Goal: Task Accomplishment & Management: Manage account settings

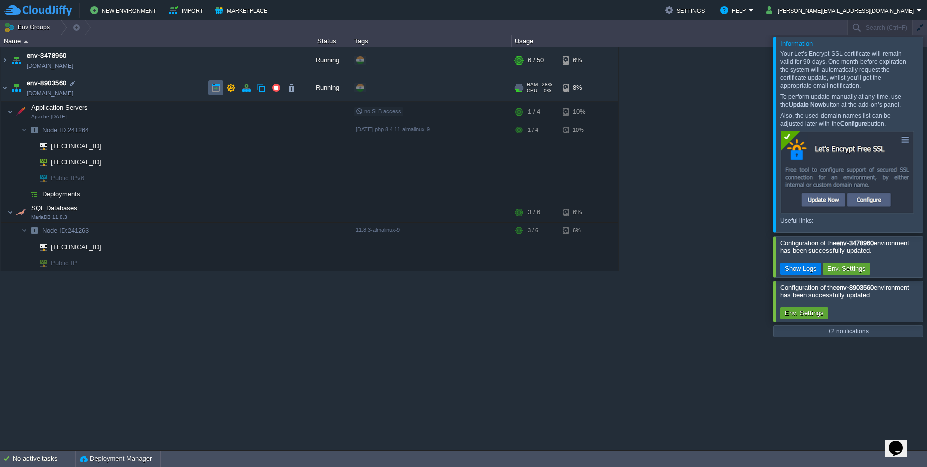
click at [215, 90] on button "button" at bounding box center [215, 87] width 9 height 9
click at [245, 88] on button "button" at bounding box center [246, 87] width 9 height 9
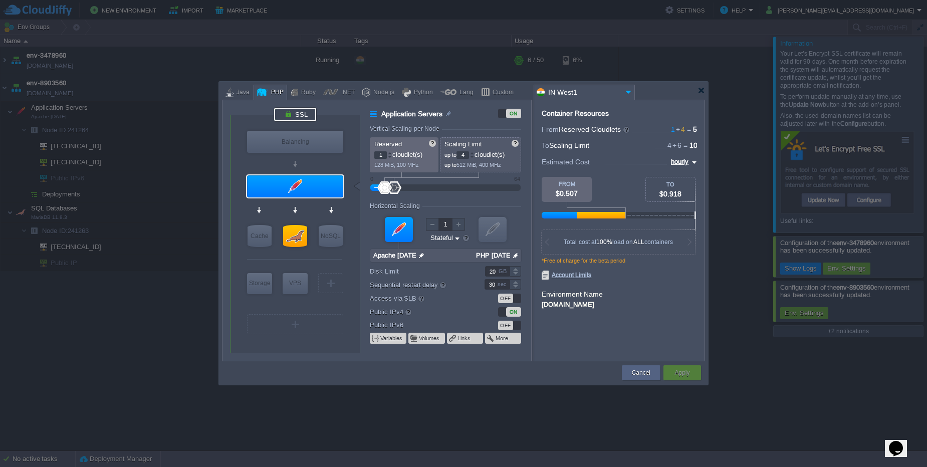
click at [306, 113] on div at bounding box center [295, 115] width 42 height 14
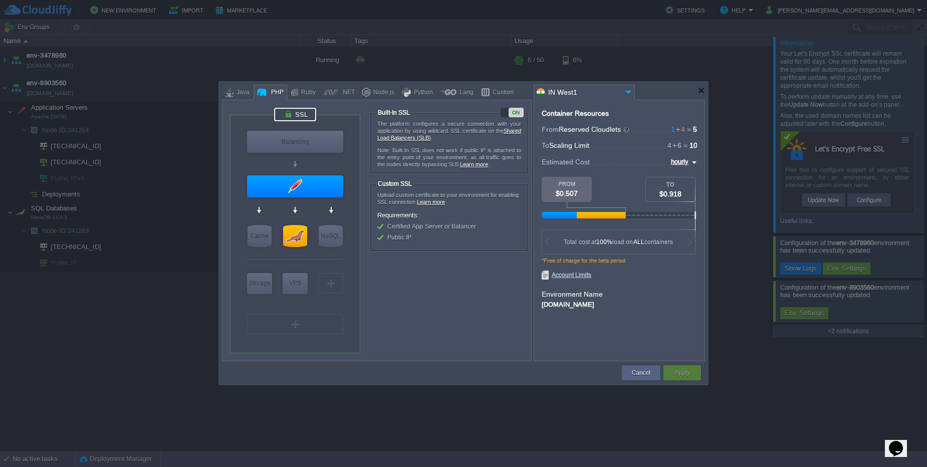
click at [510, 112] on div "ON" at bounding box center [516, 113] width 15 height 10
click at [321, 188] on div at bounding box center [295, 186] width 96 height 22
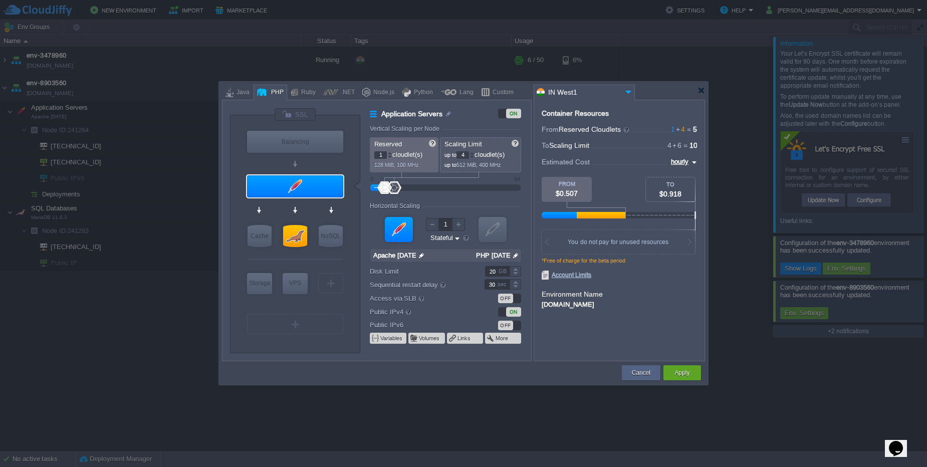
click at [509, 301] on div "OFF" at bounding box center [505, 299] width 15 height 10
click at [299, 115] on div at bounding box center [295, 115] width 42 height 14
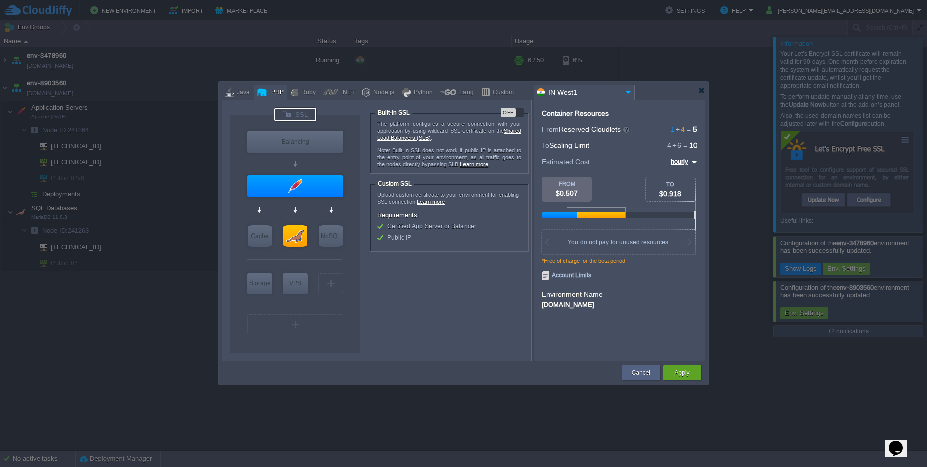
click at [513, 115] on div "OFF" at bounding box center [508, 113] width 15 height 10
type input "Apache [DATE]"
click at [303, 194] on div at bounding box center [295, 186] width 96 height 22
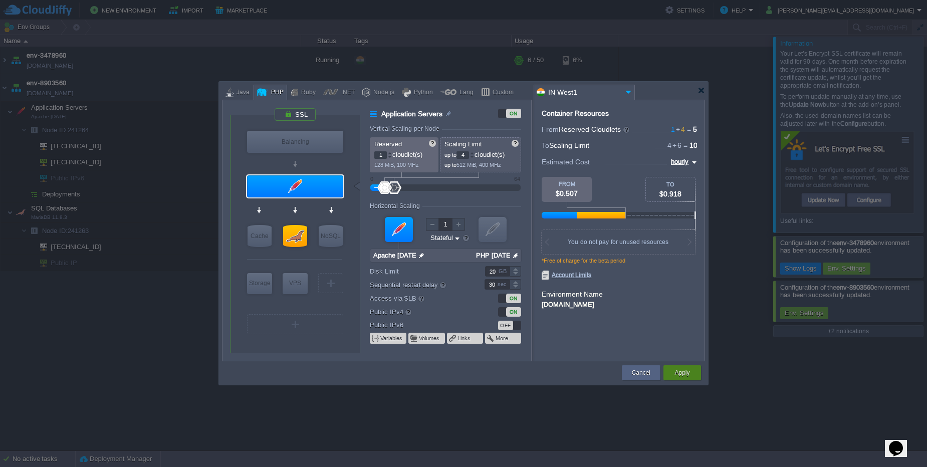
click at [689, 372] on button "Apply" at bounding box center [681, 373] width 15 height 10
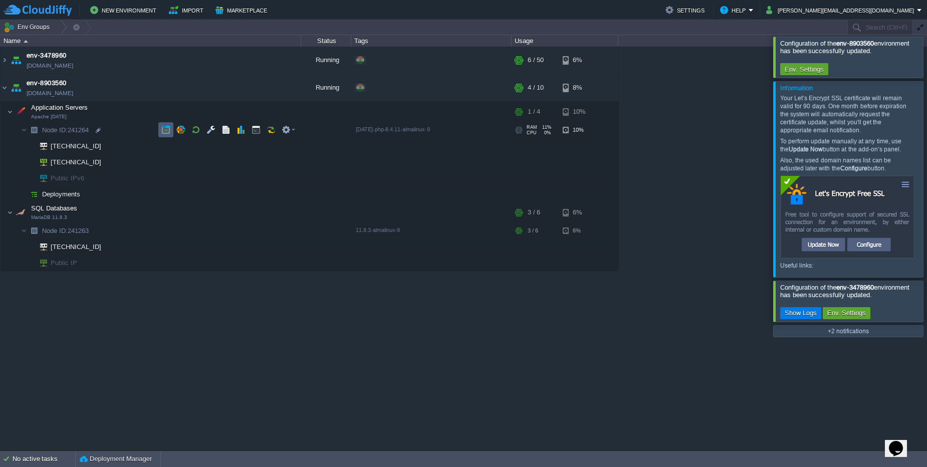
click at [162, 127] on button "button" at bounding box center [165, 129] width 9 height 9
click at [211, 88] on button "button" at bounding box center [215, 87] width 9 height 9
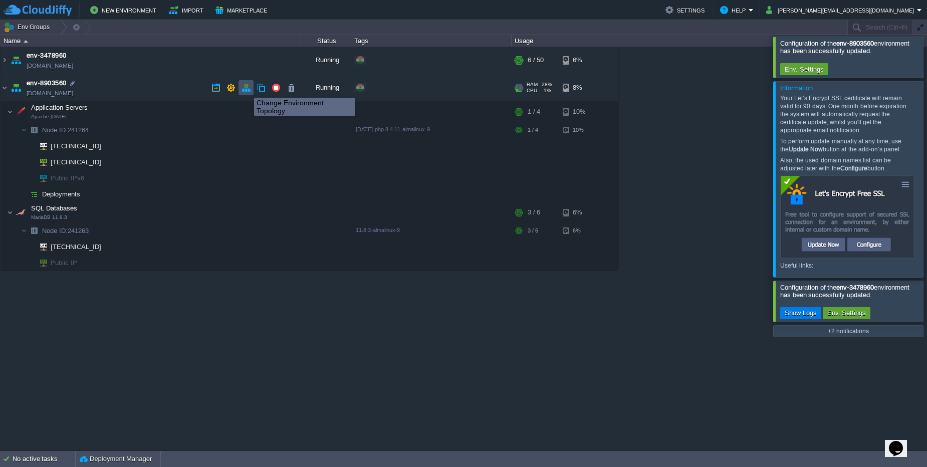
click at [247, 89] on button "button" at bounding box center [246, 87] width 9 height 9
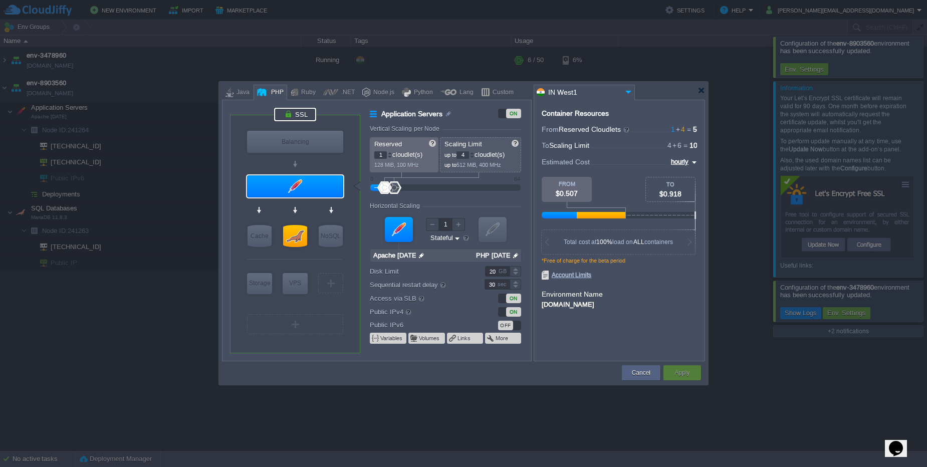
click at [302, 115] on div at bounding box center [295, 115] width 42 height 14
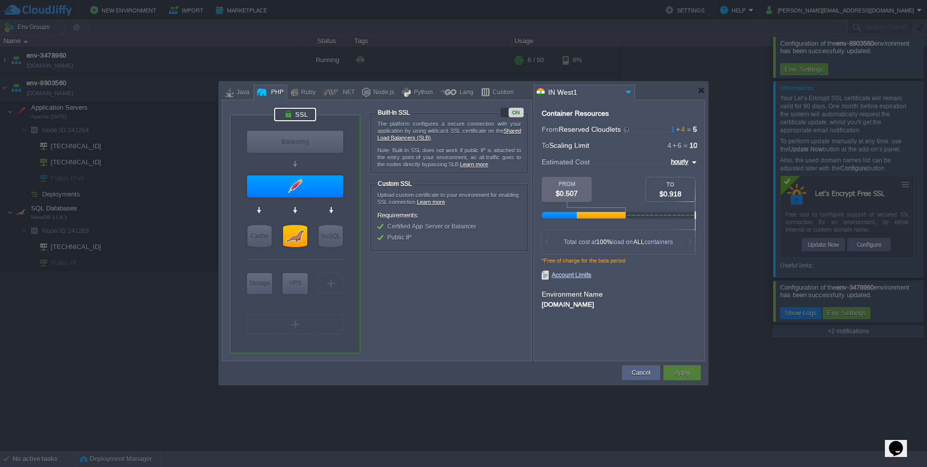
click at [516, 114] on div "ON" at bounding box center [516, 113] width 15 height 10
type input "Apache [DATE]"
click at [323, 187] on div at bounding box center [295, 186] width 96 height 22
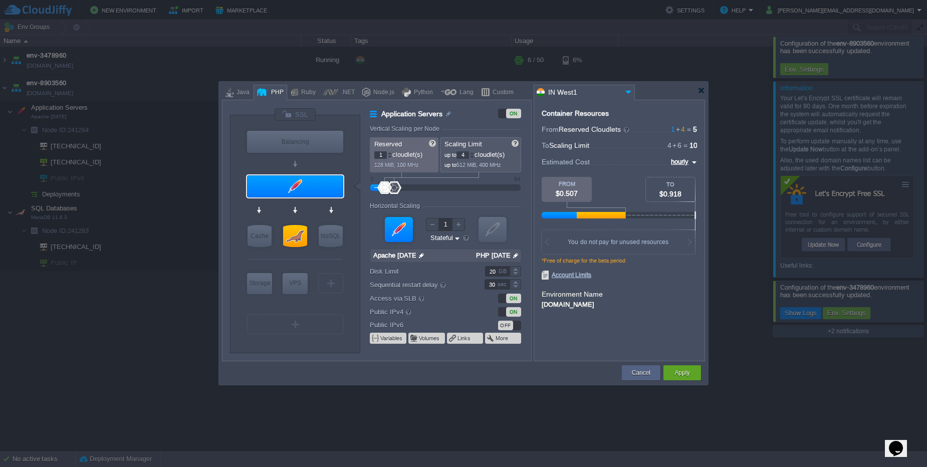
click at [511, 311] on div "ON" at bounding box center [513, 312] width 15 height 10
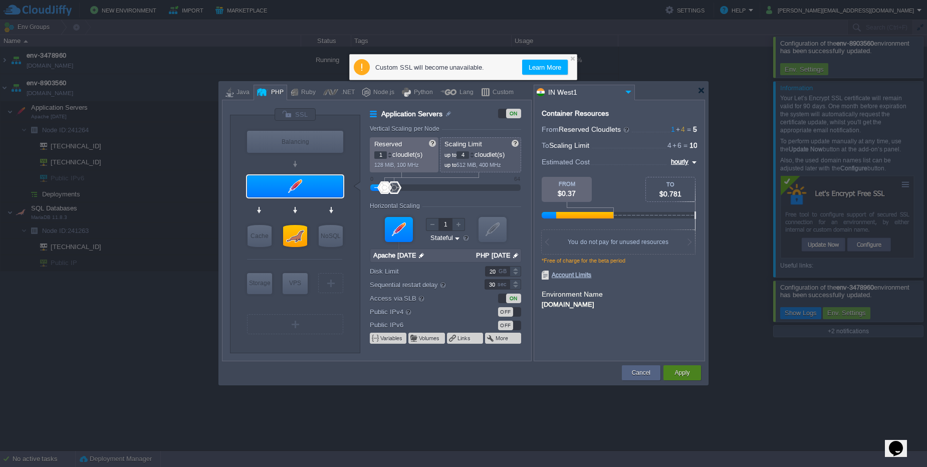
click at [689, 378] on div "Apply" at bounding box center [682, 372] width 23 height 15
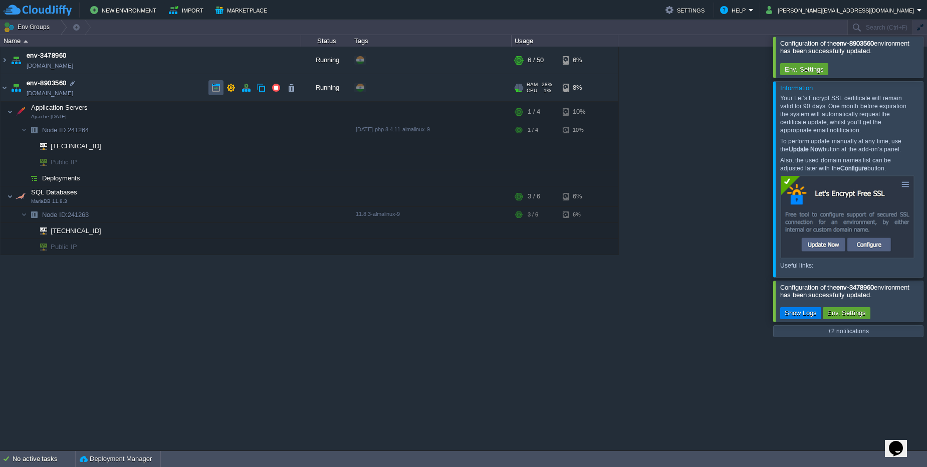
click at [217, 86] on button "button" at bounding box center [215, 87] width 9 height 9
click at [245, 89] on button "button" at bounding box center [246, 87] width 9 height 9
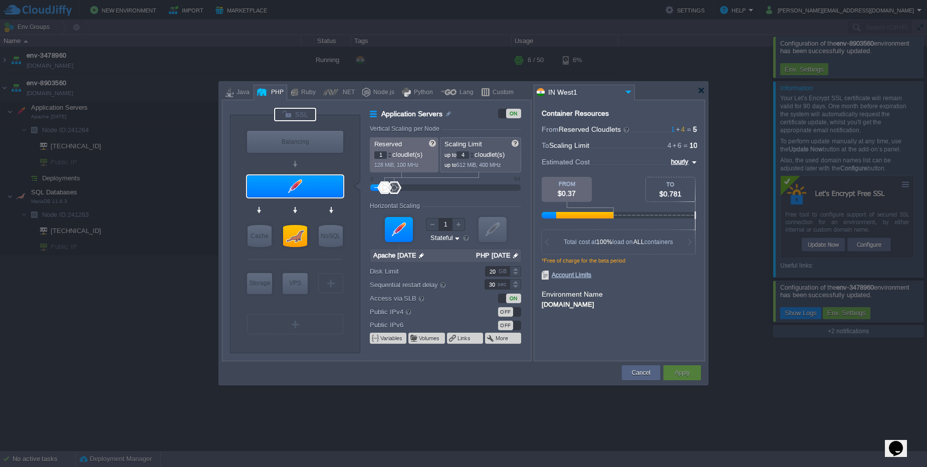
click at [298, 117] on div at bounding box center [295, 115] width 42 height 14
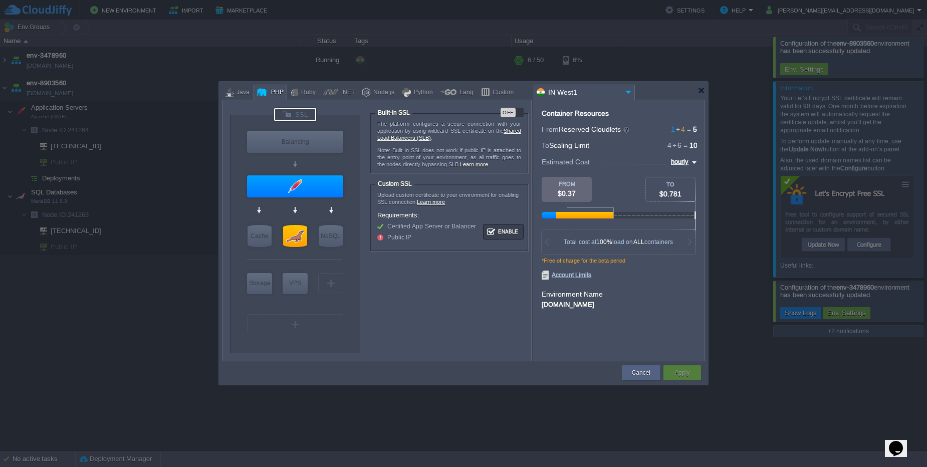
click at [509, 117] on div "The platform configures a secure connection with your application by using wild…" at bounding box center [449, 143] width 158 height 60
click at [509, 114] on div "OFF" at bounding box center [508, 113] width 15 height 10
type input "Apache [DATE]"
click at [309, 196] on div at bounding box center [295, 186] width 96 height 22
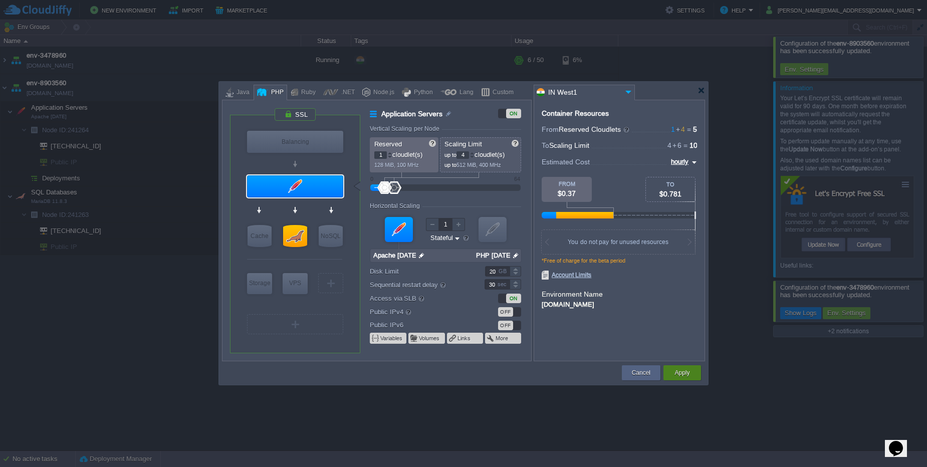
click at [678, 374] on button "Apply" at bounding box center [681, 373] width 15 height 10
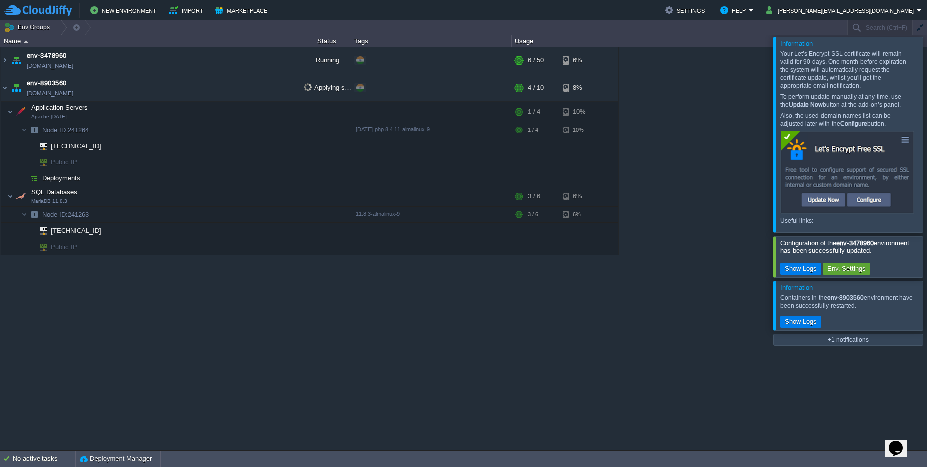
click at [927, 138] on div at bounding box center [939, 134] width 0 height 195
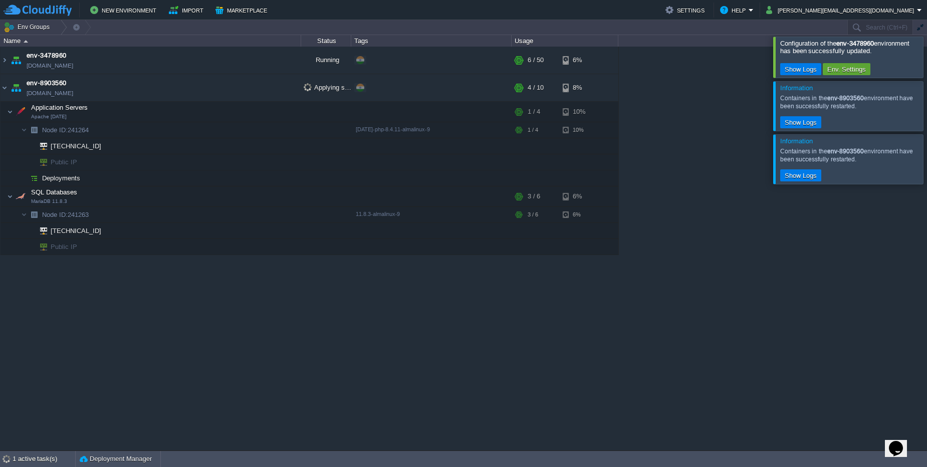
click at [927, 159] on div at bounding box center [939, 158] width 0 height 49
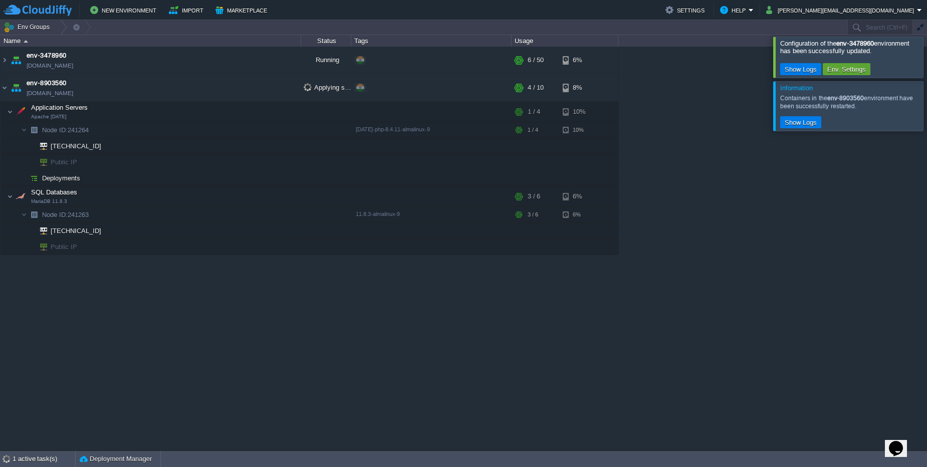
click at [927, 109] on div at bounding box center [939, 105] width 0 height 49
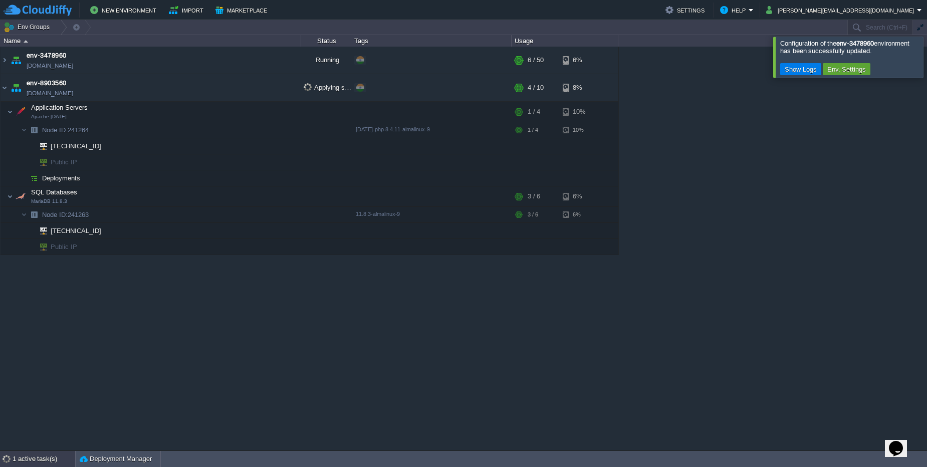
click at [19, 458] on div "1 active task(s)" at bounding box center [44, 459] width 63 height 16
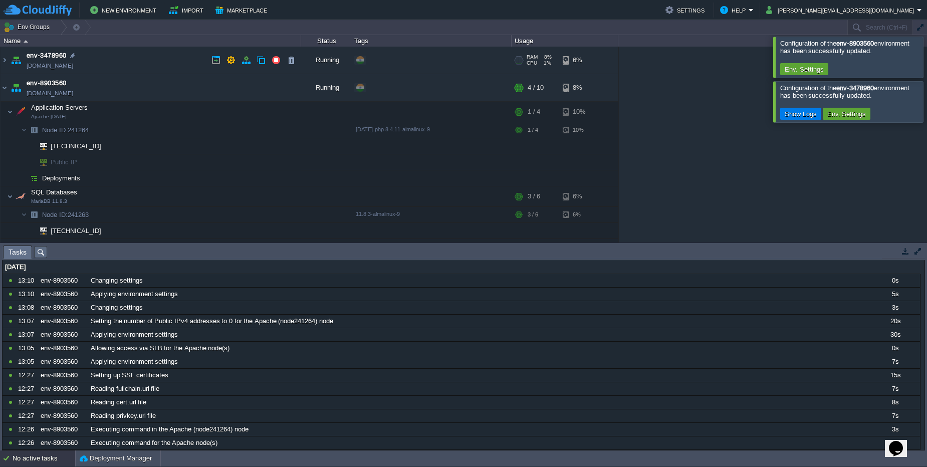
click at [115, 60] on td "env-3478960 [DOMAIN_NAME]" at bounding box center [151, 61] width 301 height 28
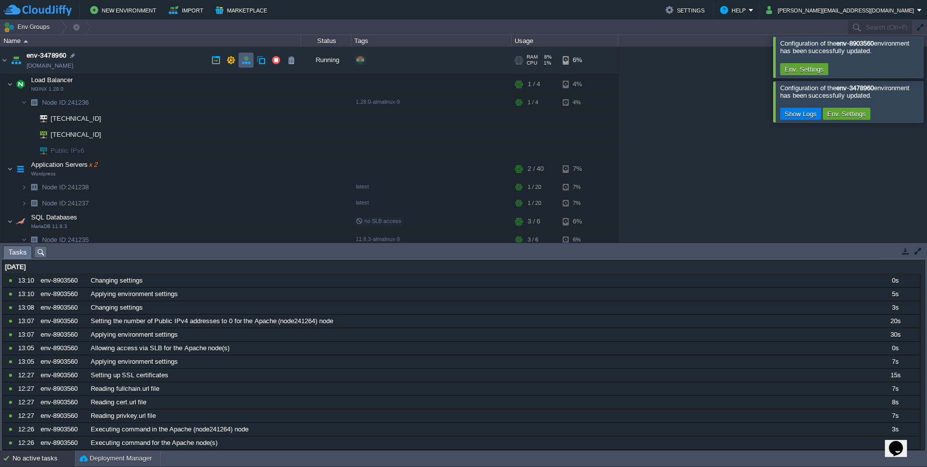
click at [241, 65] on td at bounding box center [246, 60] width 15 height 15
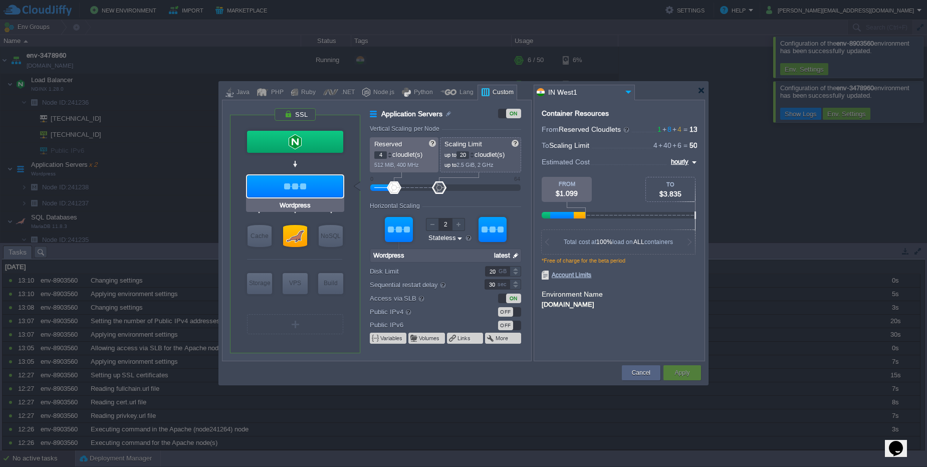
type input "NGINX 1.28.0"
click at [294, 140] on div at bounding box center [295, 142] width 96 height 22
type input "Load Balancer"
type input "1"
type input "4"
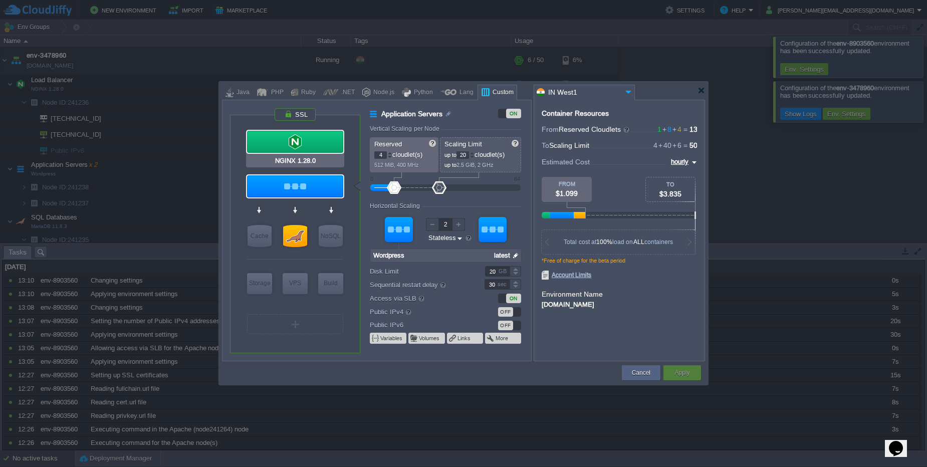
type input "1"
type input "NGINX 1.28.0"
type input "null"
type input "1.28.0-almalinux-9"
type input "Stateful"
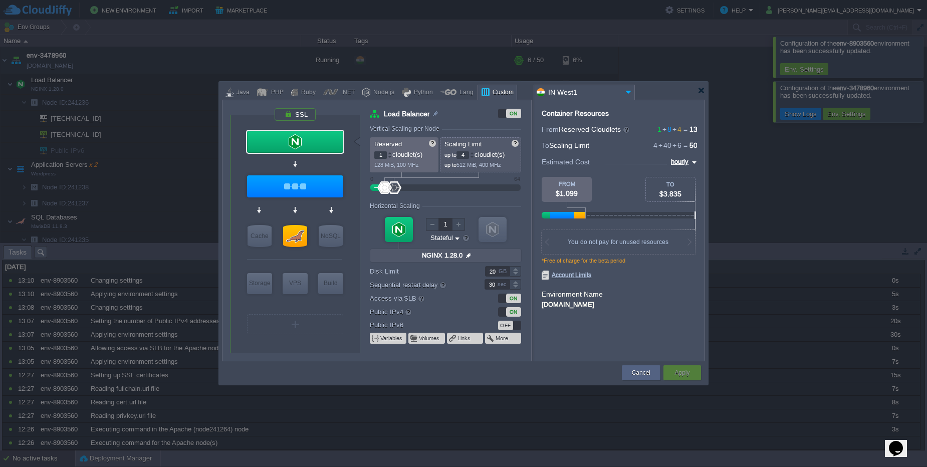
click at [514, 314] on div "ON" at bounding box center [513, 312] width 15 height 10
click at [680, 375] on button "Apply" at bounding box center [681, 373] width 15 height 10
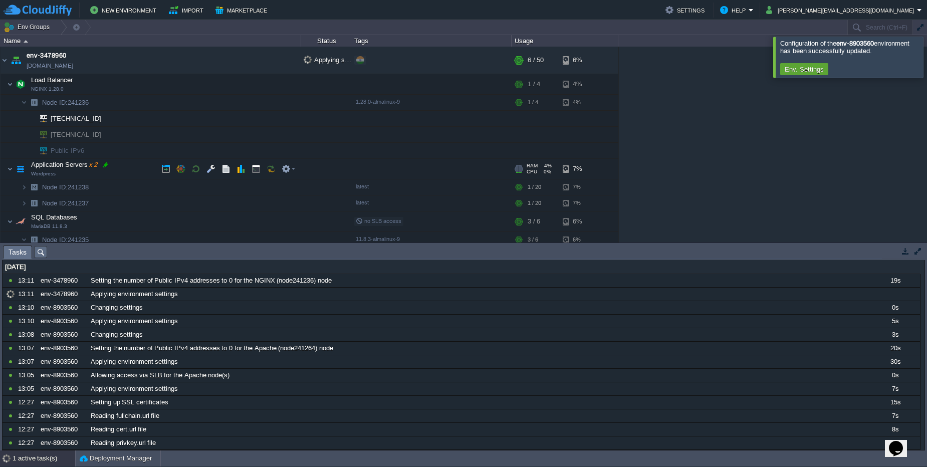
click at [102, 168] on div at bounding box center [105, 164] width 9 height 9
type input "Application Servers"
click at [111, 187] on td "Node ID: 241238" at bounding box center [151, 187] width 301 height 16
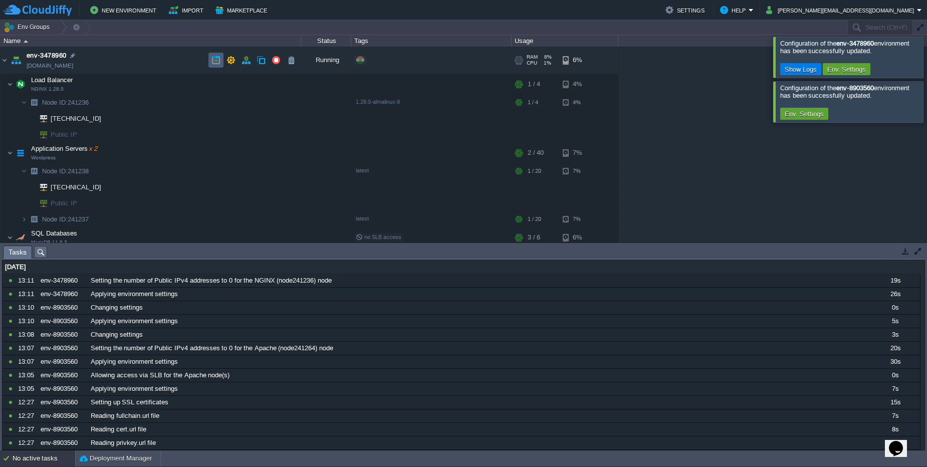
click at [213, 64] on button "button" at bounding box center [215, 60] width 9 height 9
click at [210, 63] on td at bounding box center [215, 60] width 15 height 15
click at [166, 154] on button "button" at bounding box center [165, 152] width 9 height 9
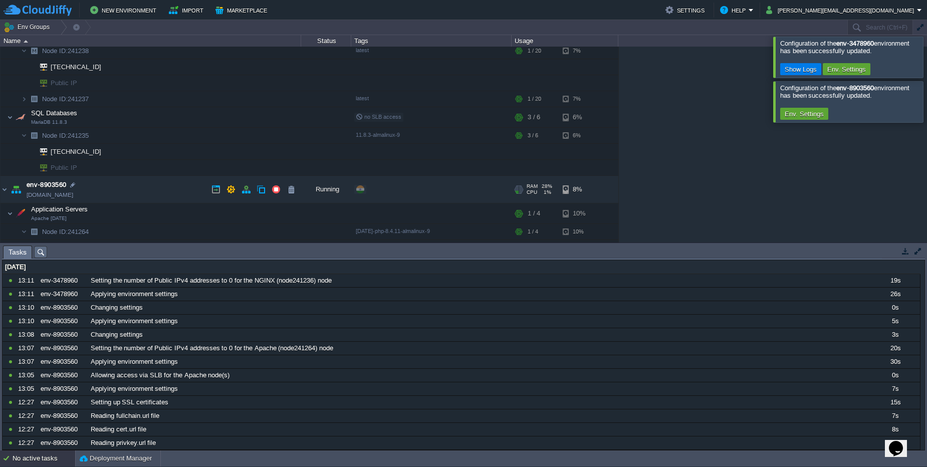
click at [96, 195] on td "env-8903560 [DOMAIN_NAME]" at bounding box center [151, 190] width 301 height 28
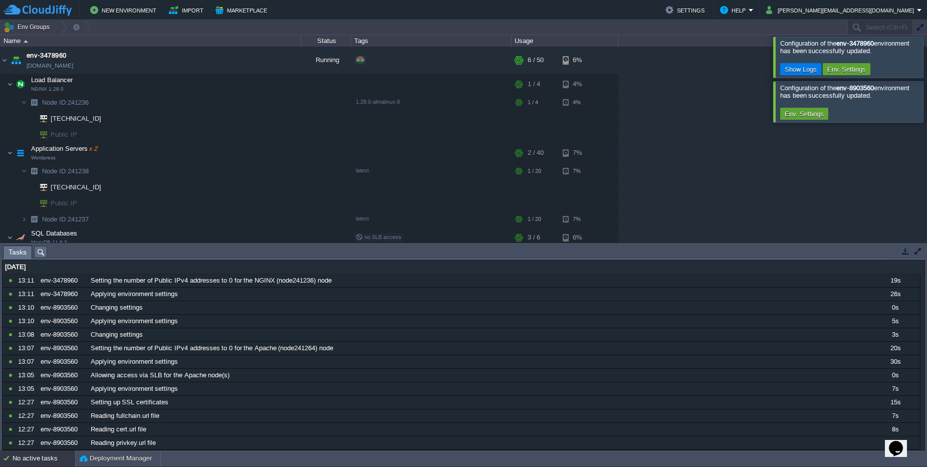
click at [43, 463] on div "No active tasks" at bounding box center [44, 458] width 63 height 16
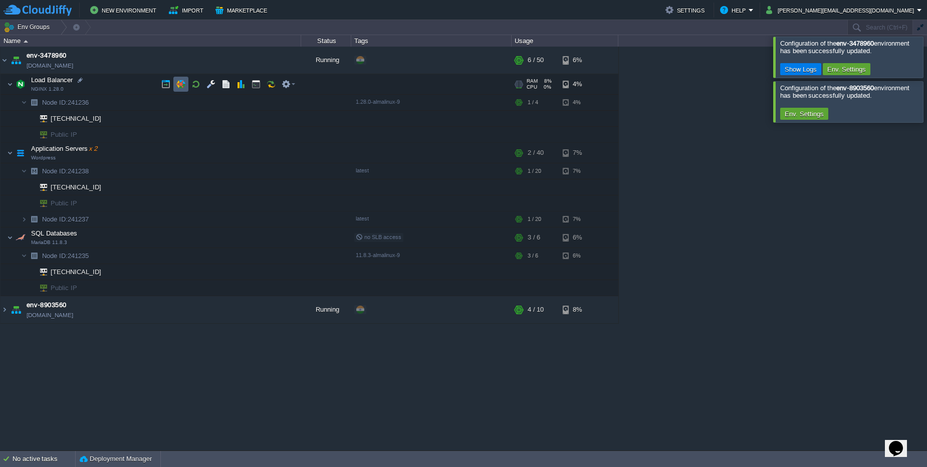
click at [178, 77] on td at bounding box center [180, 84] width 15 height 15
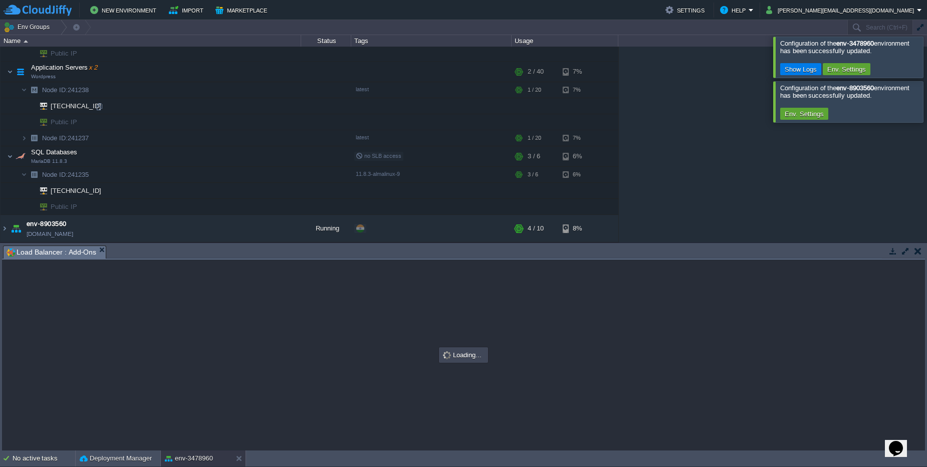
scroll to position [81, 0]
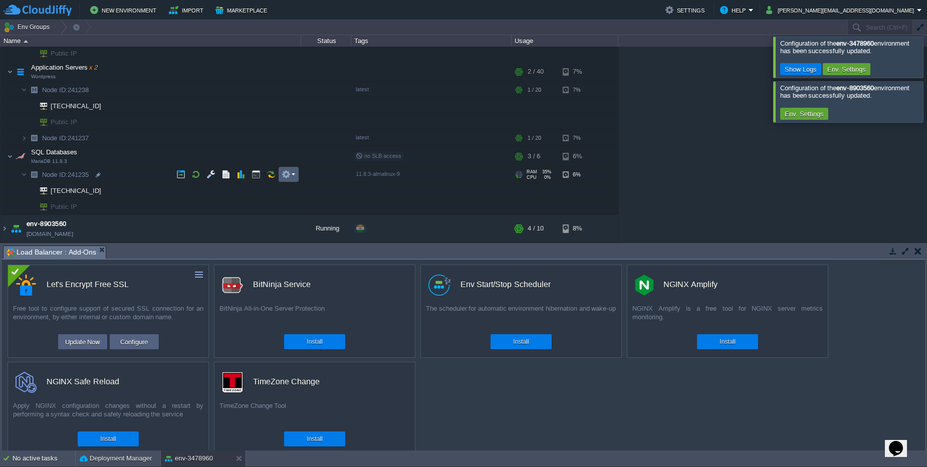
click at [293, 176] on em at bounding box center [289, 174] width 14 height 9
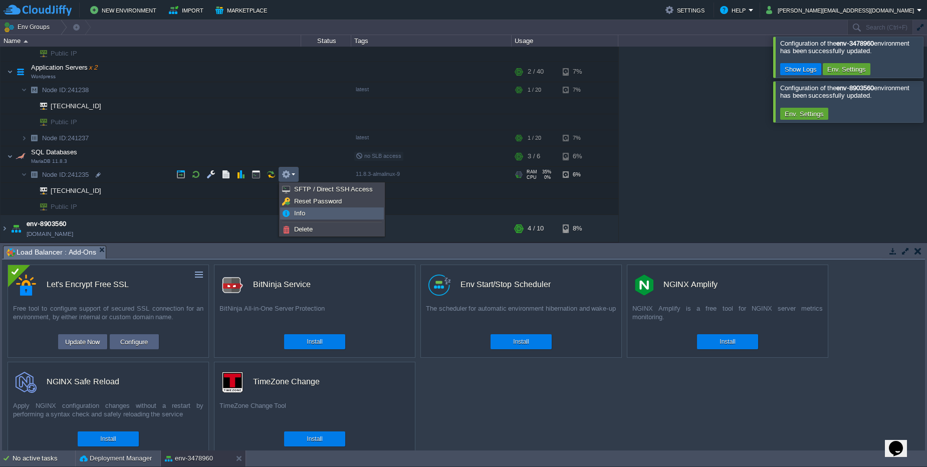
click at [304, 210] on span "Info" at bounding box center [299, 213] width 11 height 8
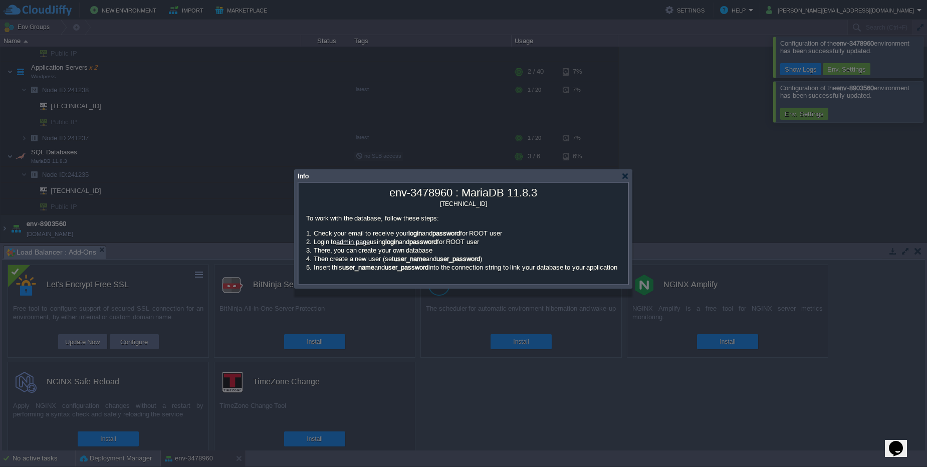
click at [359, 244] on link "admin page" at bounding box center [353, 242] width 34 height 8
click at [623, 176] on div at bounding box center [625, 176] width 8 height 8
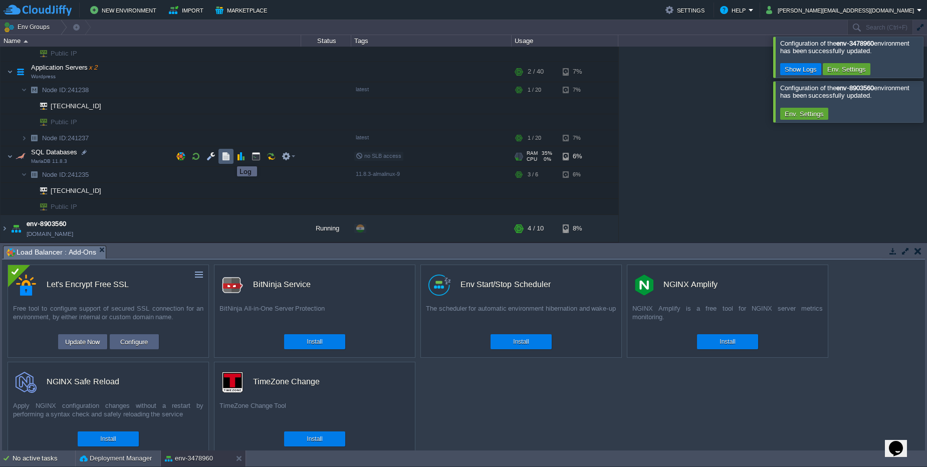
click at [225, 158] on button "button" at bounding box center [225, 156] width 9 height 9
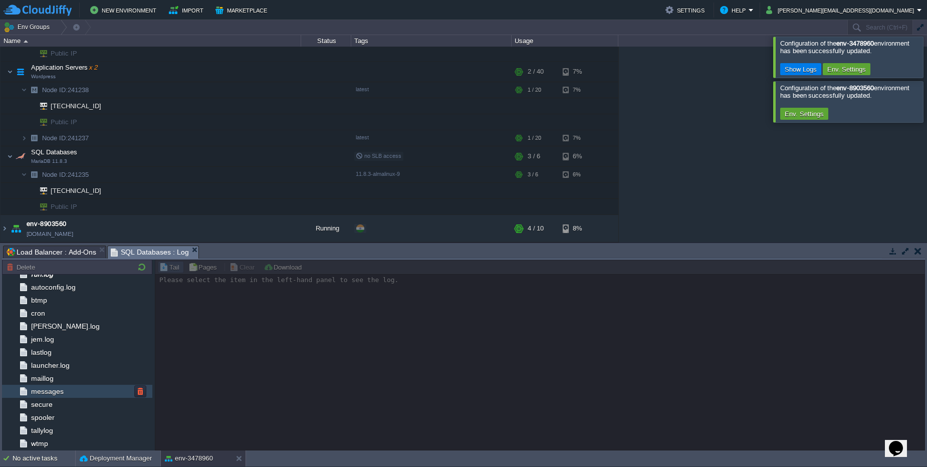
scroll to position [0, 0]
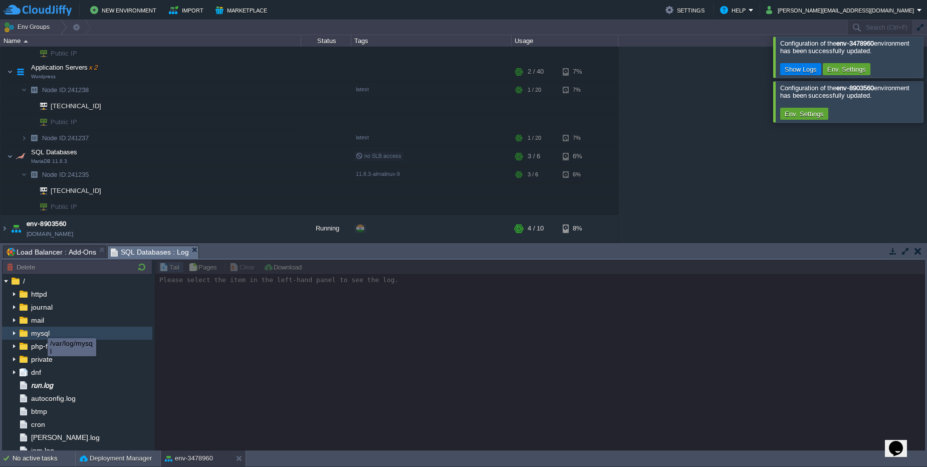
click at [40, 332] on span "mysql" at bounding box center [40, 333] width 22 height 9
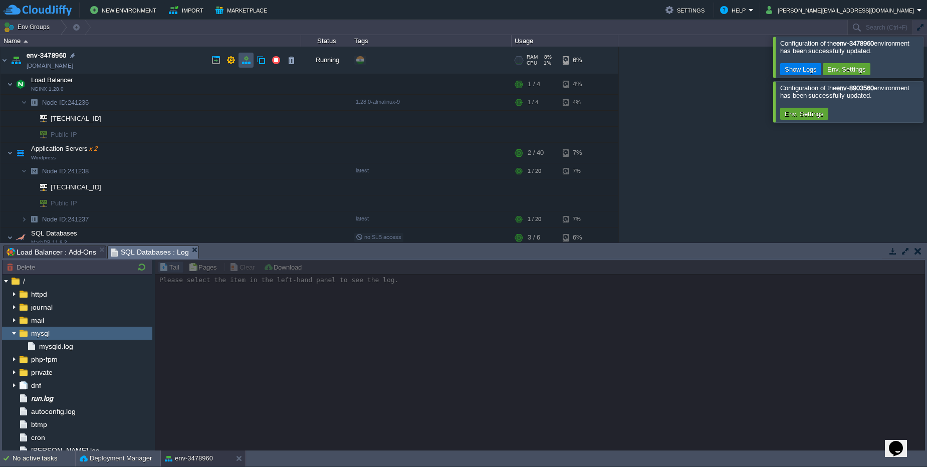
click at [250, 62] on button "button" at bounding box center [246, 60] width 9 height 9
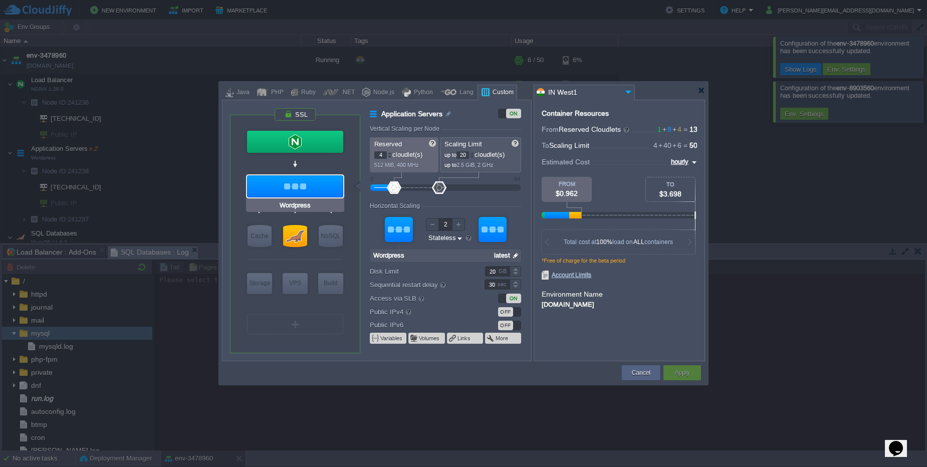
type input "MariaDB 11.8.3"
click at [294, 237] on div at bounding box center [295, 236] width 24 height 22
type input "SQL Databases"
type input "6"
type input "1"
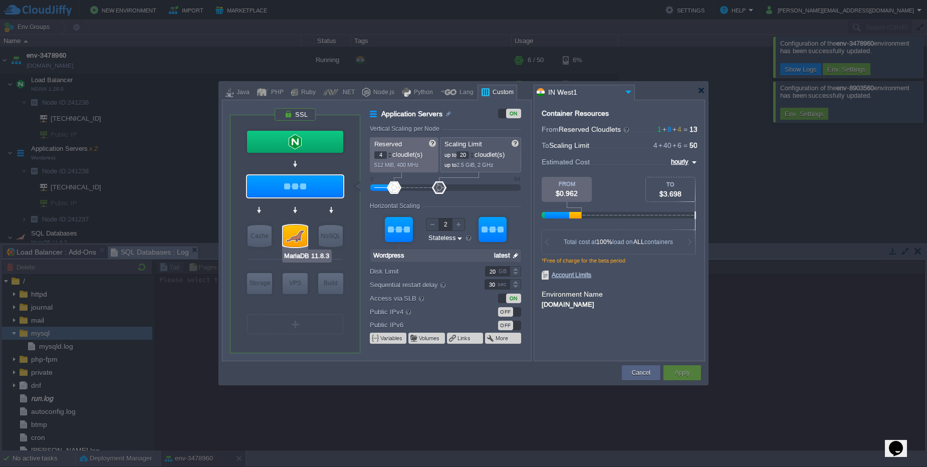
type input "MariaDB 11.8.3"
type input "null"
type input "11.8.3-almalinux-9"
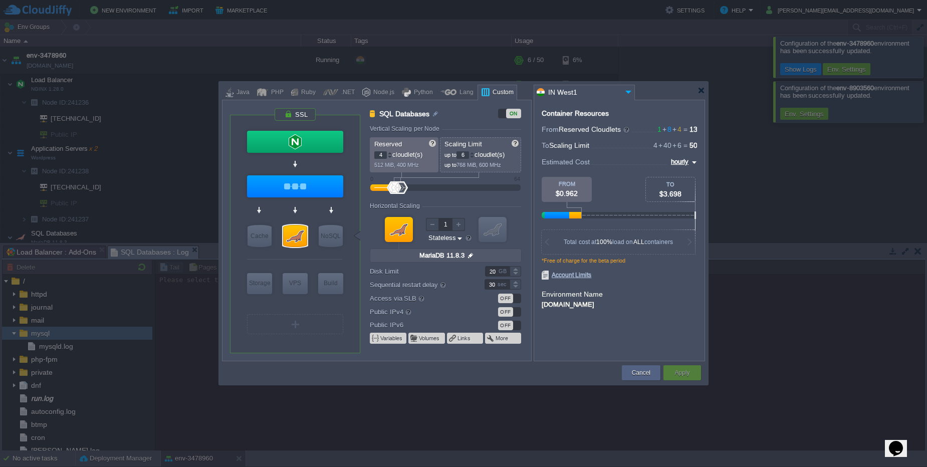
click at [511, 298] on div "OFF" at bounding box center [505, 299] width 15 height 10
type input "Wordpress"
click at [280, 184] on div at bounding box center [295, 186] width 96 height 22
type input "Application Servers"
type input "20"
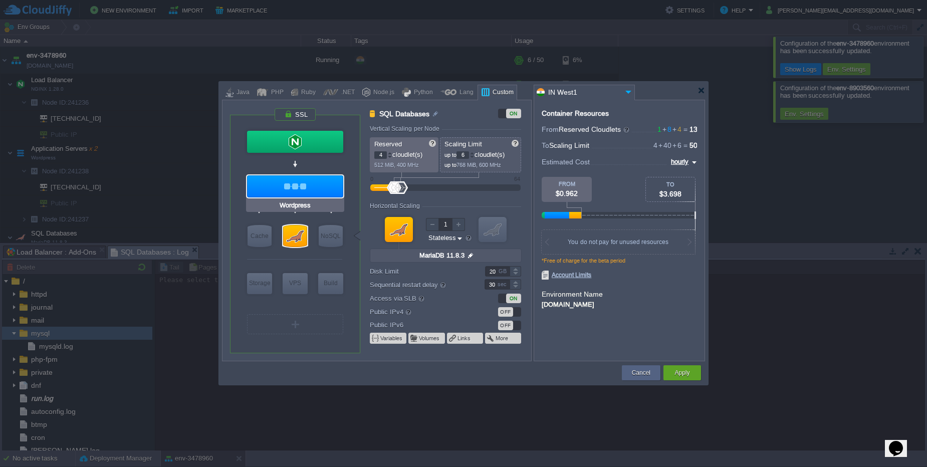
type input "2"
type input "Wordpress"
type input "null"
type input "latest"
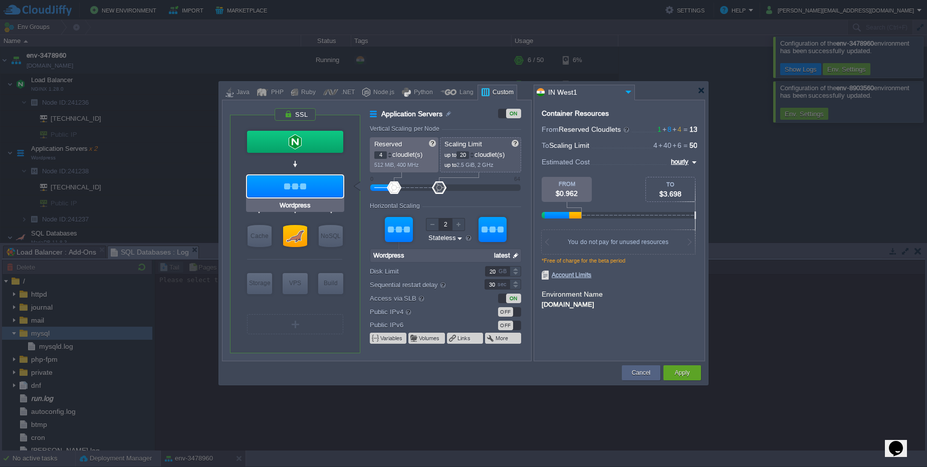
type input "NGINX 1.28.0"
click at [283, 143] on div at bounding box center [295, 142] width 96 height 22
type input "Load Balancer"
type input "1"
type input "4"
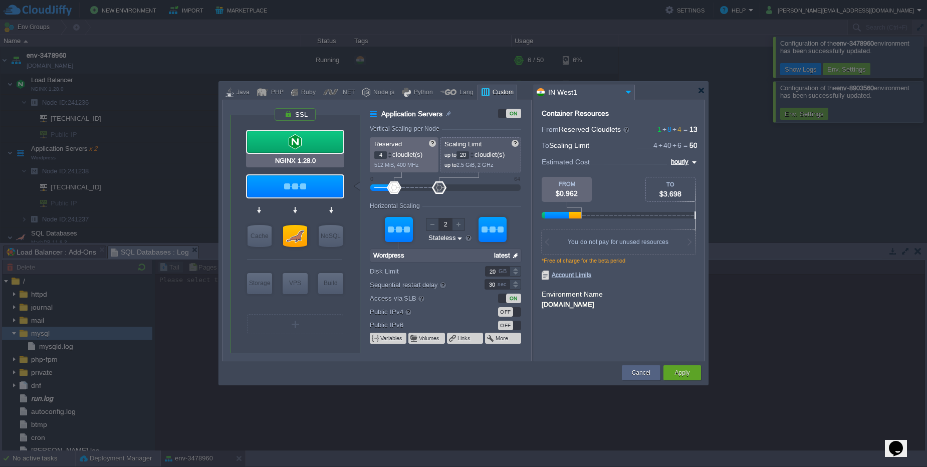
type input "1"
type input "NGINX 1.28.0"
type input "null"
type input "1.28.0-almalinux-9"
type input "Stateful"
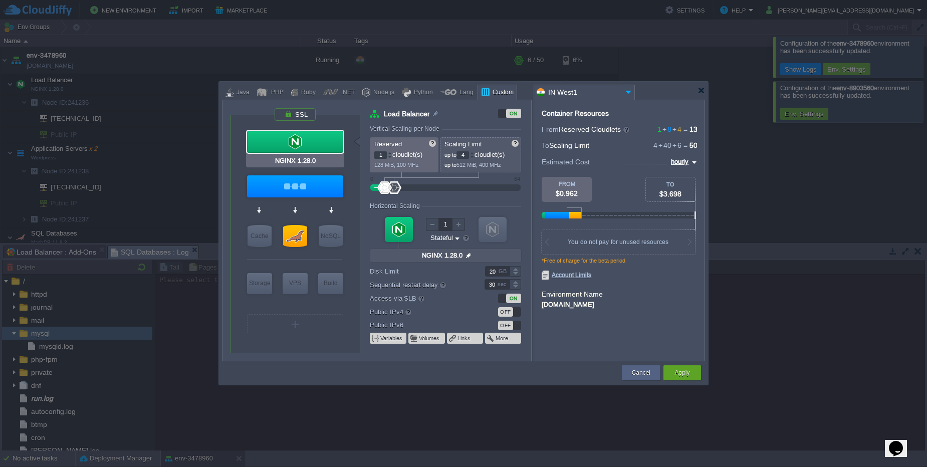
type input "Wordpress"
click at [282, 194] on div at bounding box center [295, 186] width 96 height 22
type input "Application Servers"
type input "4"
type input "20"
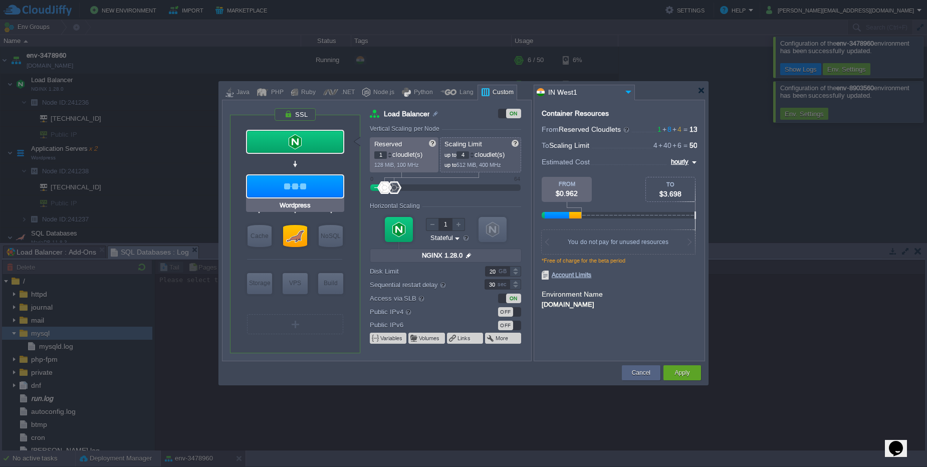
type input "2"
type input "Wordpress"
type input "null"
type input "latest"
type input "Stateless"
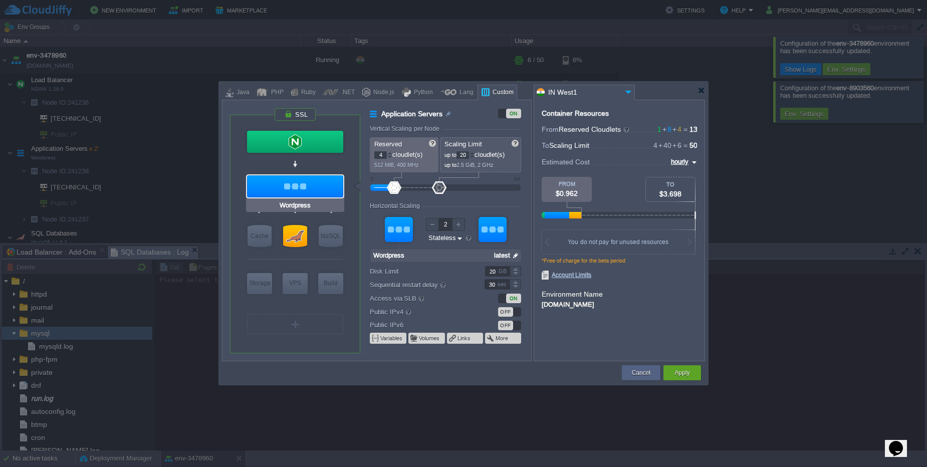
type input "MariaDB 11.8.3"
click at [305, 243] on div at bounding box center [295, 236] width 24 height 22
type input "SQL Databases"
type input "6"
type input "1"
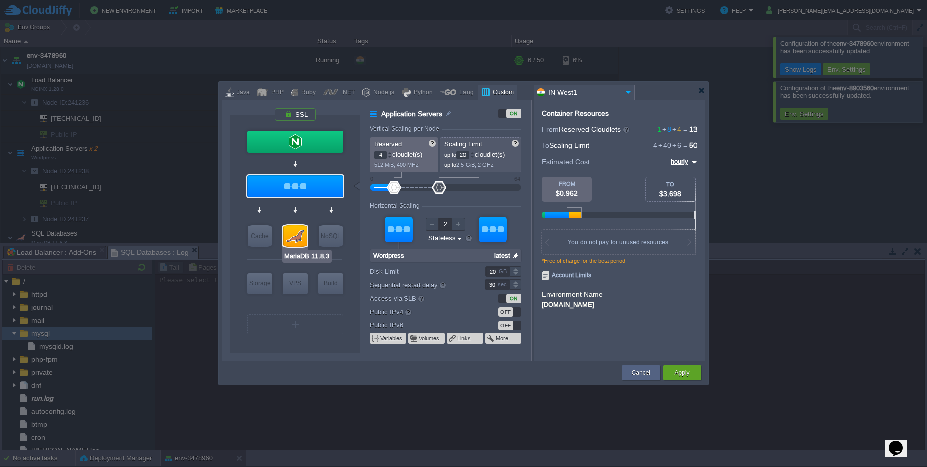
type input "MariaDB 11.8.3"
type input "null"
type input "11.8.3-almalinux-9"
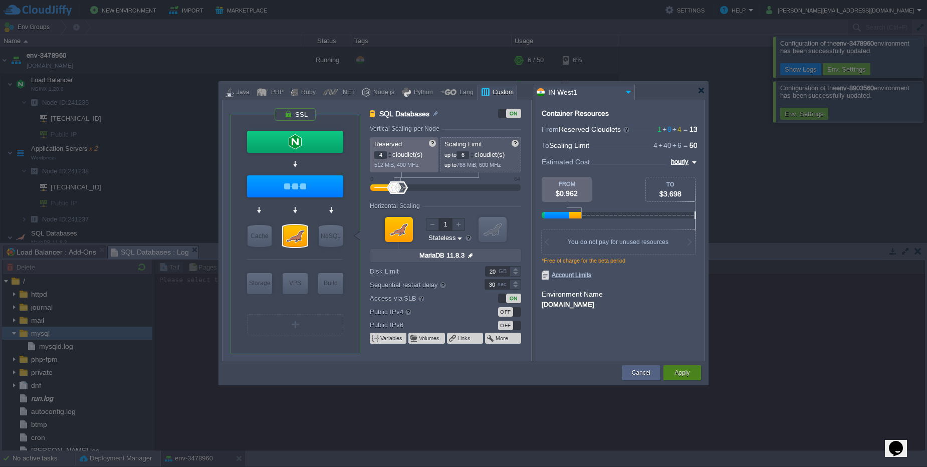
click at [688, 369] on button "Apply" at bounding box center [681, 373] width 15 height 10
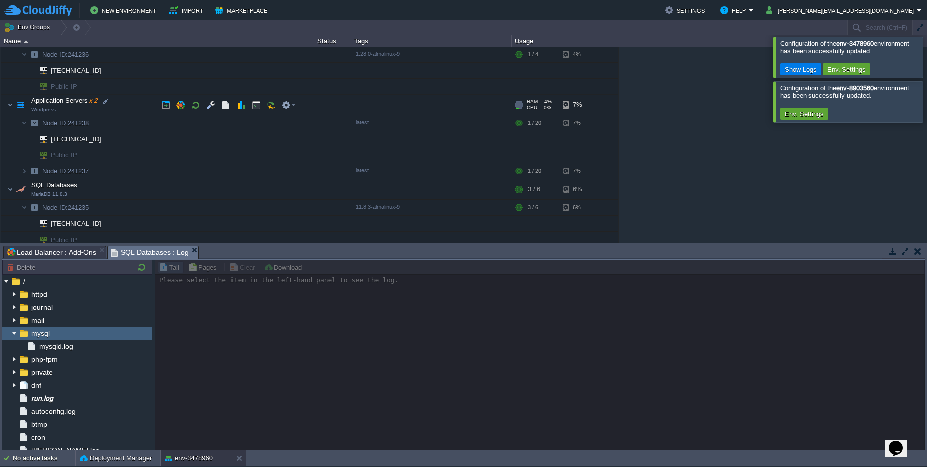
scroll to position [21, 0]
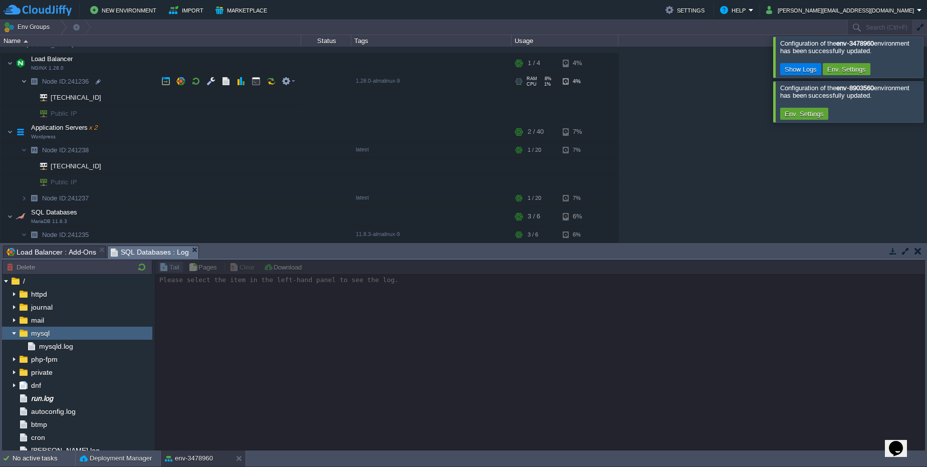
click at [25, 83] on img at bounding box center [24, 82] width 6 height 16
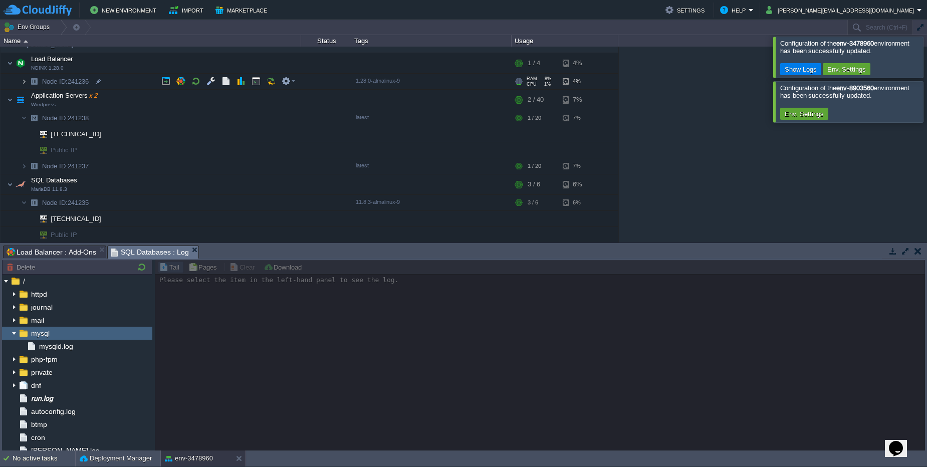
click at [25, 83] on img at bounding box center [24, 82] width 6 height 16
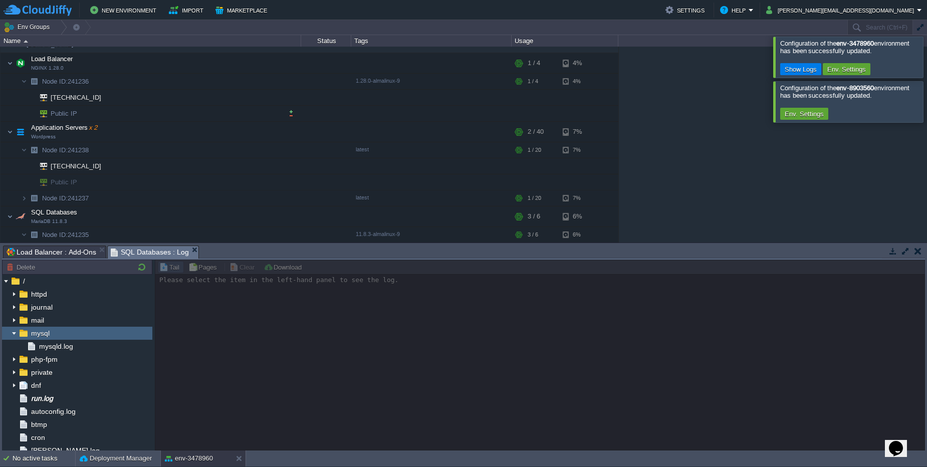
click at [66, 114] on span "Public IP" at bounding box center [64, 114] width 29 height 16
click at [288, 114] on button "button" at bounding box center [291, 113] width 9 height 9
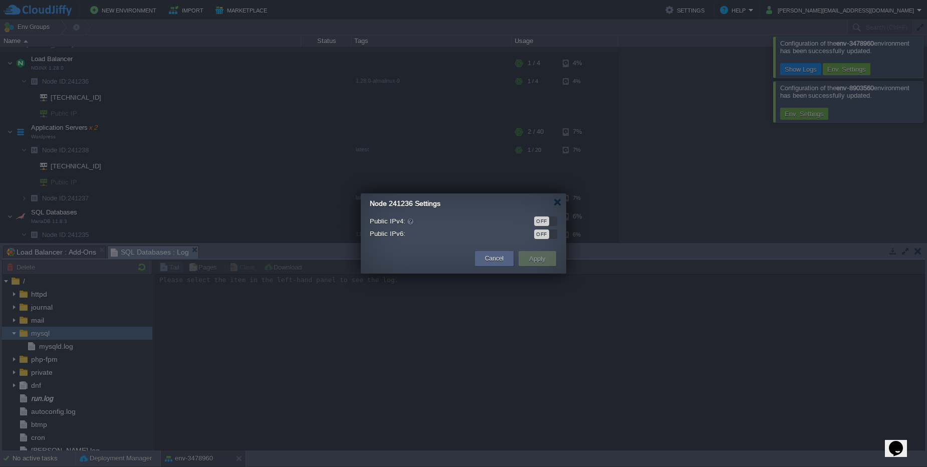
click at [540, 222] on div "OFF" at bounding box center [541, 221] width 15 height 10
click at [539, 260] on button "Apply" at bounding box center [537, 259] width 23 height 12
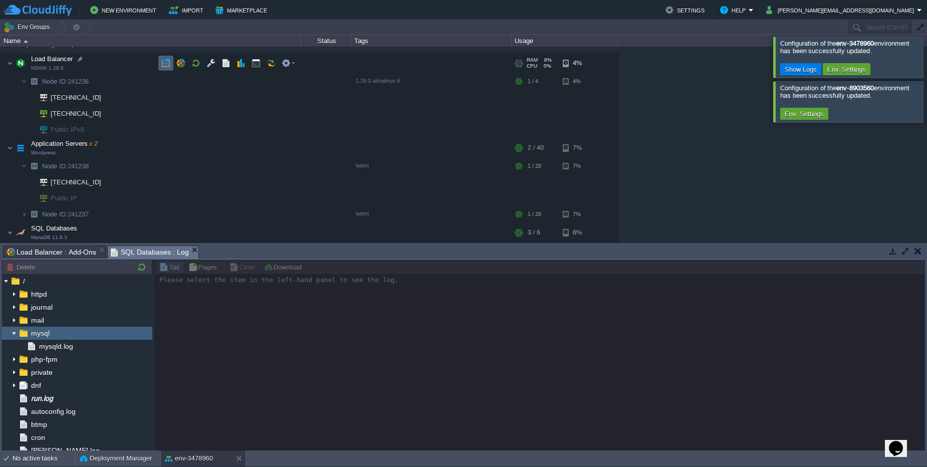
click at [169, 63] on button "button" at bounding box center [165, 63] width 9 height 9
click at [168, 151] on button "button" at bounding box center [165, 147] width 9 height 9
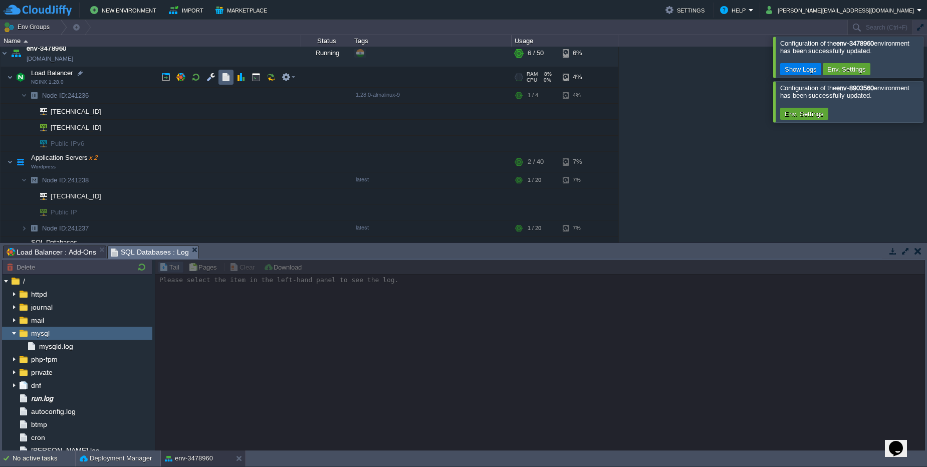
scroll to position [0, 0]
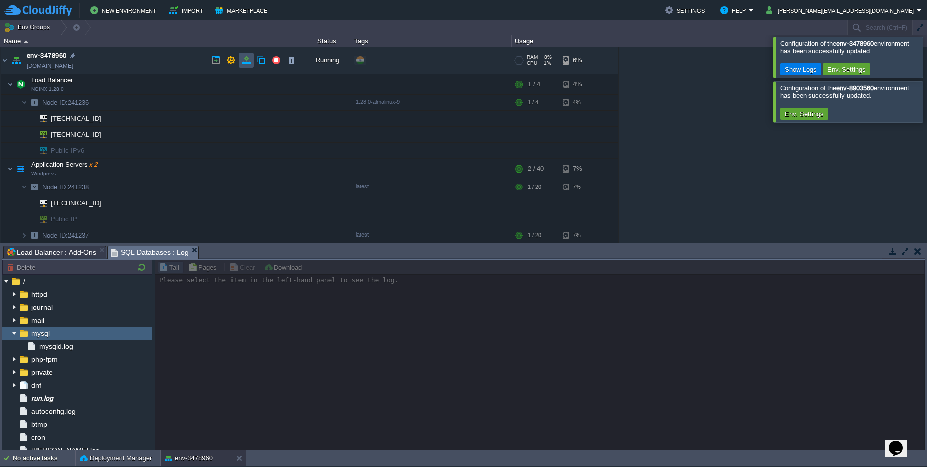
click at [245, 61] on button "button" at bounding box center [246, 60] width 9 height 9
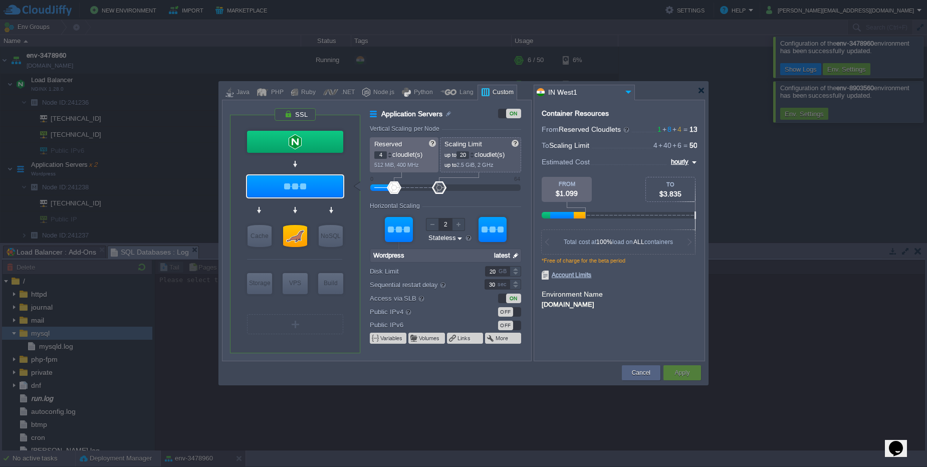
click at [518, 301] on div "ON" at bounding box center [513, 299] width 15 height 10
click at [508, 310] on div "OFF" at bounding box center [505, 312] width 15 height 10
click at [681, 374] on button "Apply" at bounding box center [681, 373] width 15 height 10
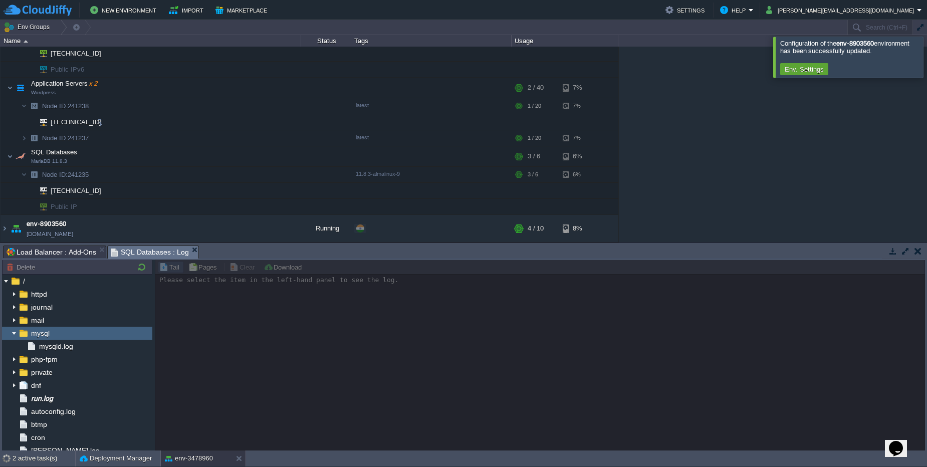
scroll to position [81, 0]
click at [296, 157] on td at bounding box center [289, 156] width 20 height 15
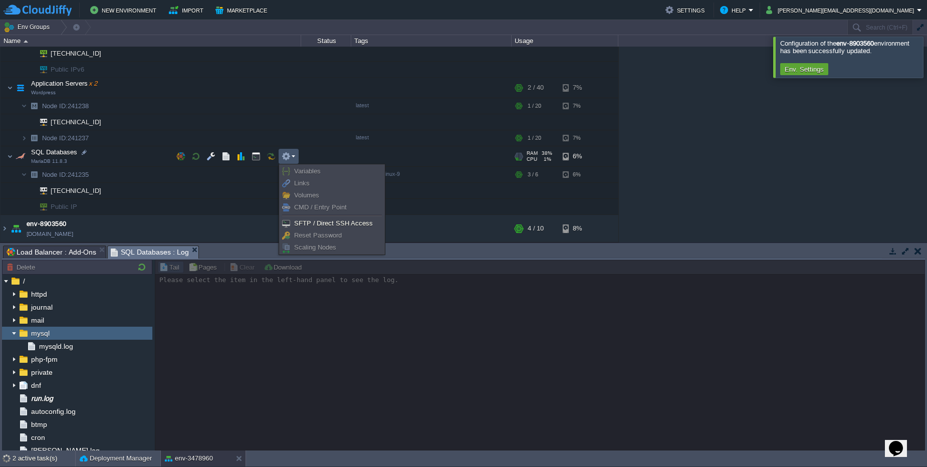
click at [303, 238] on span "Reset Password" at bounding box center [318, 236] width 48 height 8
click at [303, 237] on span "Reset Password" at bounding box center [318, 236] width 48 height 8
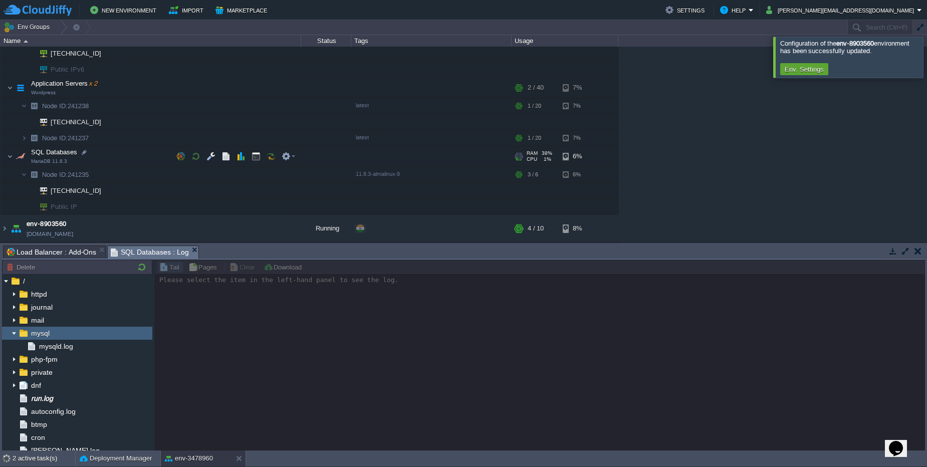
click at [96, 156] on td "SQL Databases MariaDB 11.8.3" at bounding box center [151, 156] width 301 height 21
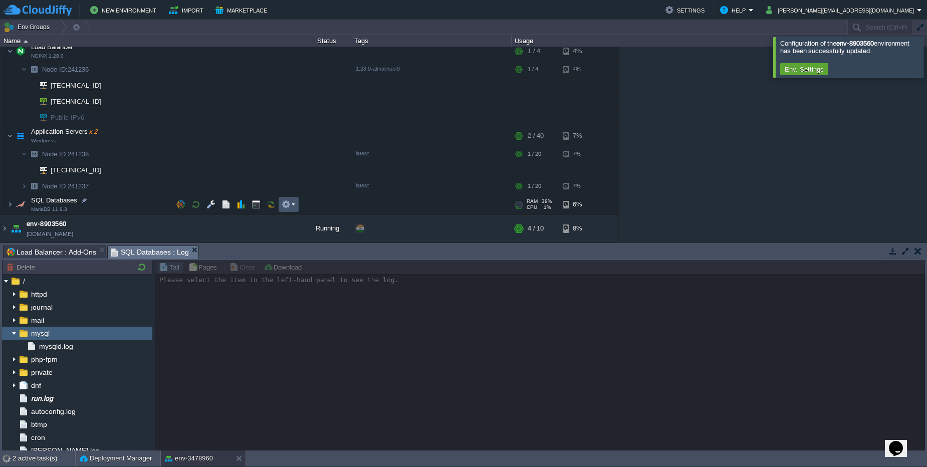
click at [286, 202] on button "button" at bounding box center [286, 204] width 9 height 9
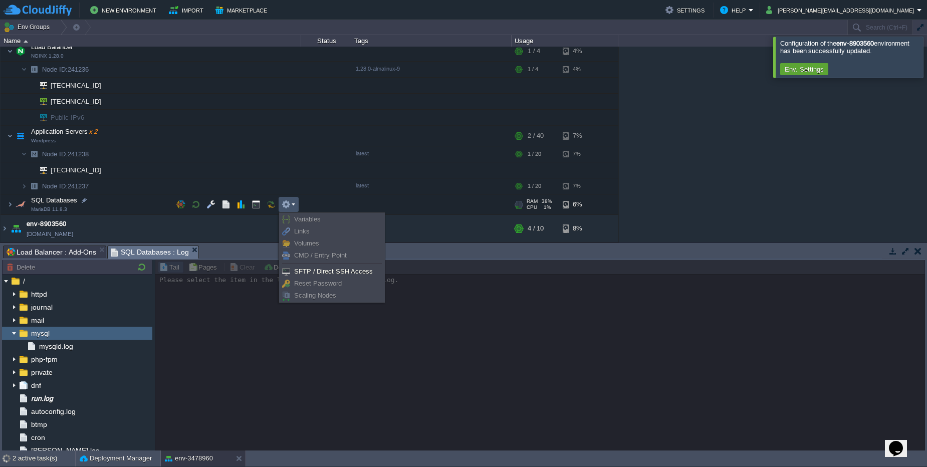
click at [298, 282] on span "Reset Password" at bounding box center [318, 284] width 48 height 8
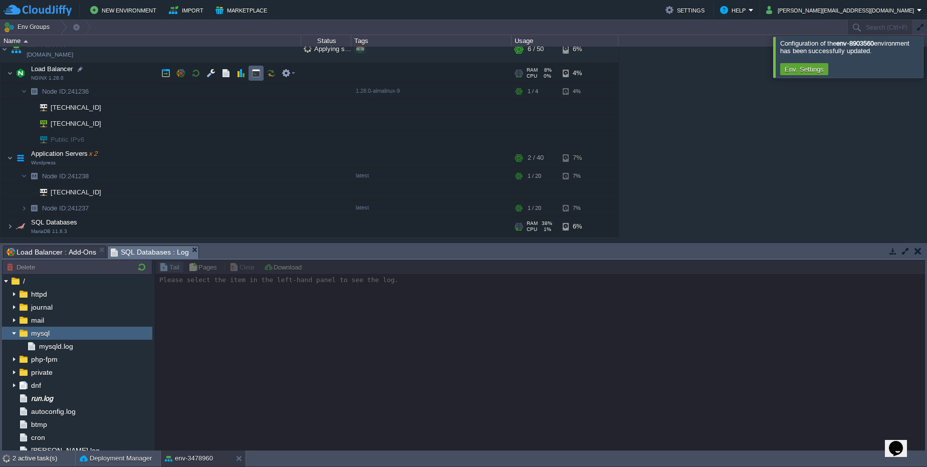
scroll to position [0, 0]
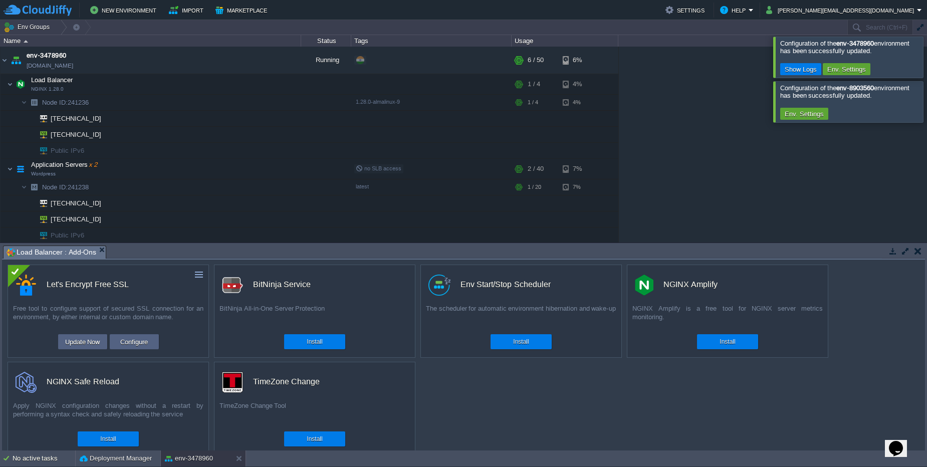
click at [95, 253] on span "Load Balancer : Add-Ons" at bounding box center [52, 252] width 90 height 13
click at [97, 253] on em "Load Balancer : Add-Ons" at bounding box center [56, 252] width 99 height 13
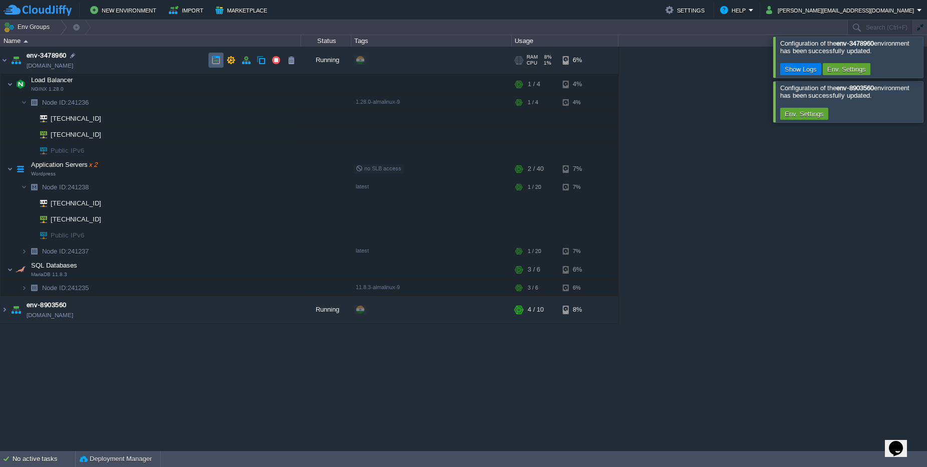
click at [213, 65] on td at bounding box center [215, 60] width 15 height 15
click at [373, 170] on span "no SLB access" at bounding box center [379, 168] width 46 height 6
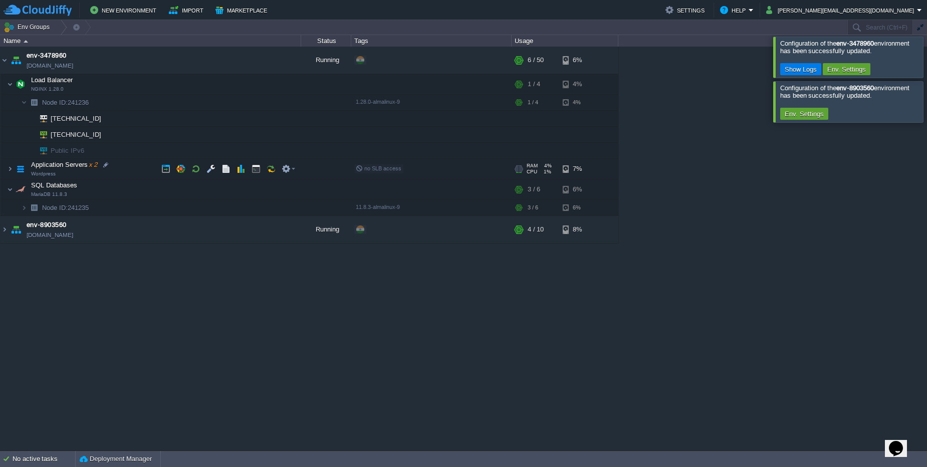
click at [373, 170] on span "no SLB access" at bounding box center [379, 168] width 46 height 6
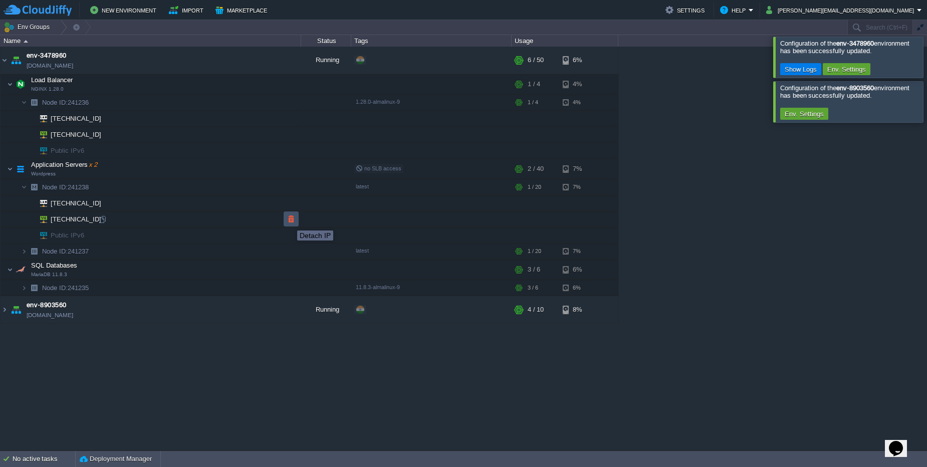
click at [290, 221] on button "button" at bounding box center [291, 218] width 9 height 9
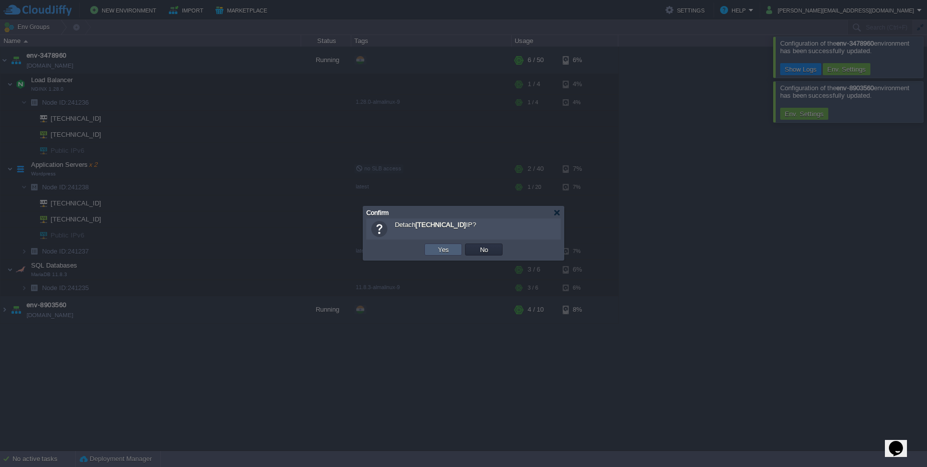
click at [445, 246] on button "Yes" at bounding box center [443, 249] width 17 height 9
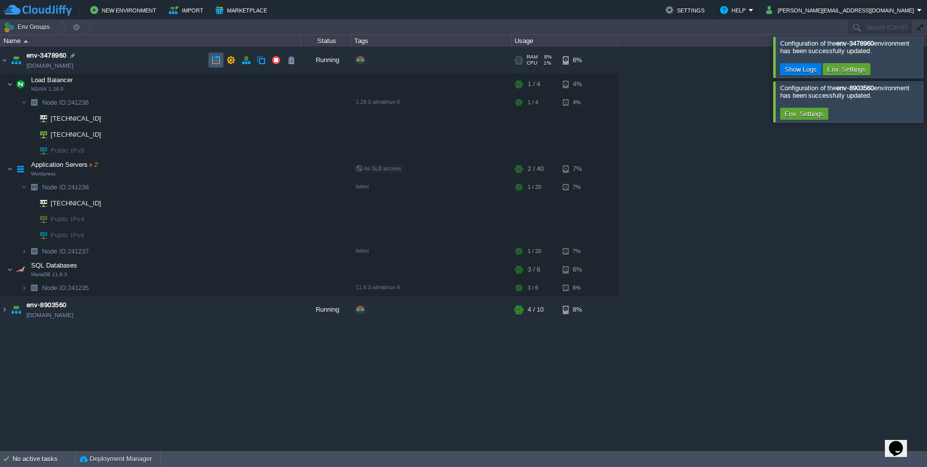
click at [219, 58] on button "button" at bounding box center [215, 60] width 9 height 9
click at [246, 61] on button "button" at bounding box center [246, 60] width 9 height 9
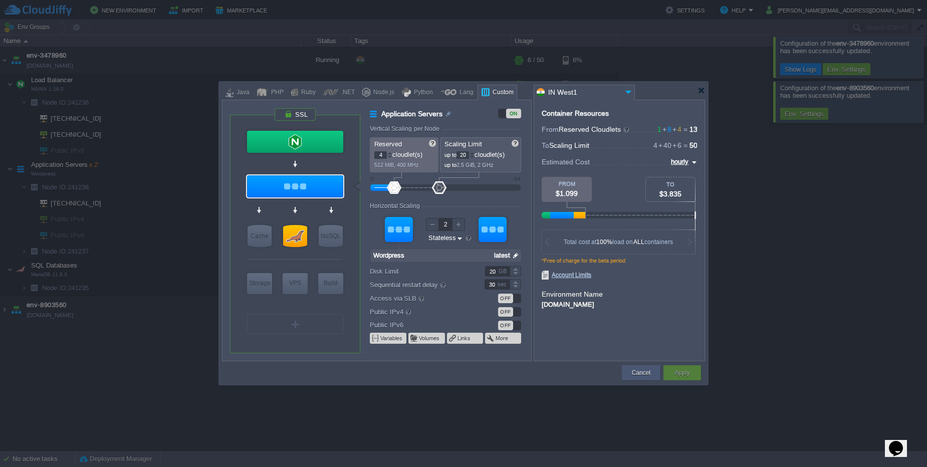
click at [647, 378] on div "Cancel" at bounding box center [641, 372] width 24 height 15
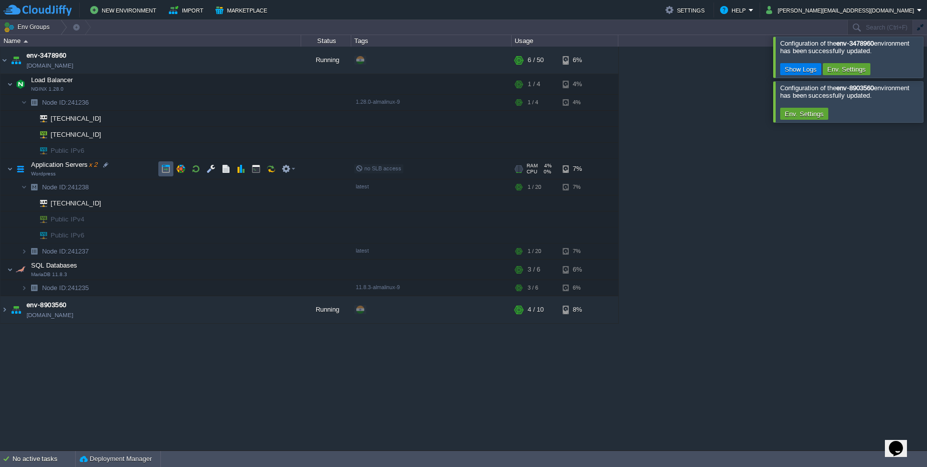
click at [168, 169] on button "button" at bounding box center [165, 168] width 9 height 9
click at [244, 65] on td at bounding box center [246, 60] width 15 height 15
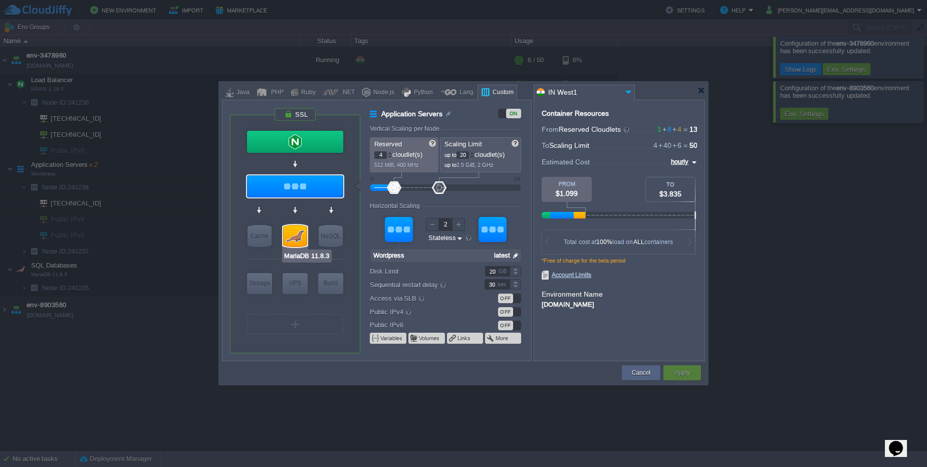
type input "Wordpress"
click at [287, 185] on div at bounding box center [295, 186] width 96 height 22
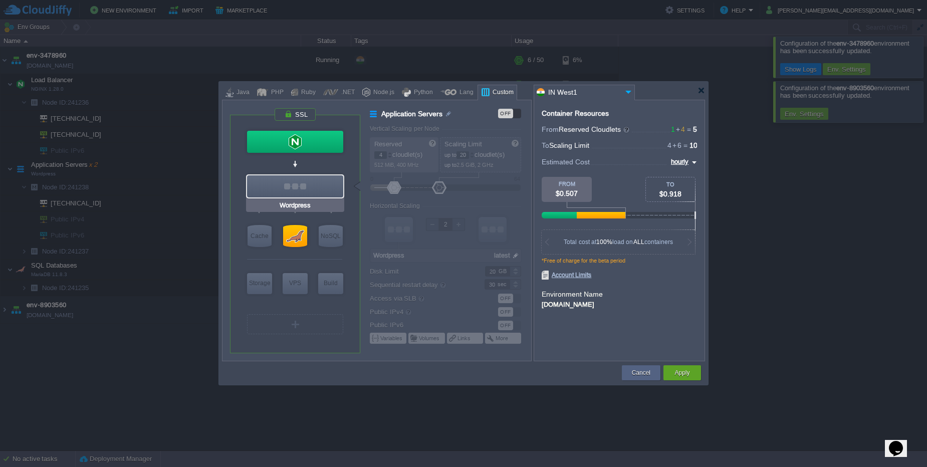
click at [287, 185] on div at bounding box center [295, 186] width 96 height 22
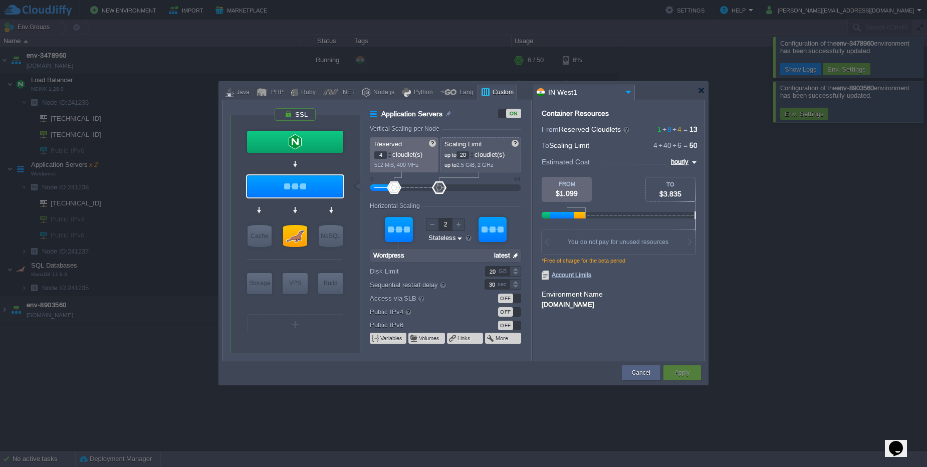
click at [503, 299] on div "OFF" at bounding box center [505, 299] width 15 height 10
click at [684, 376] on button "Apply" at bounding box center [681, 373] width 15 height 10
